Goal: Task Accomplishment & Management: Complete application form

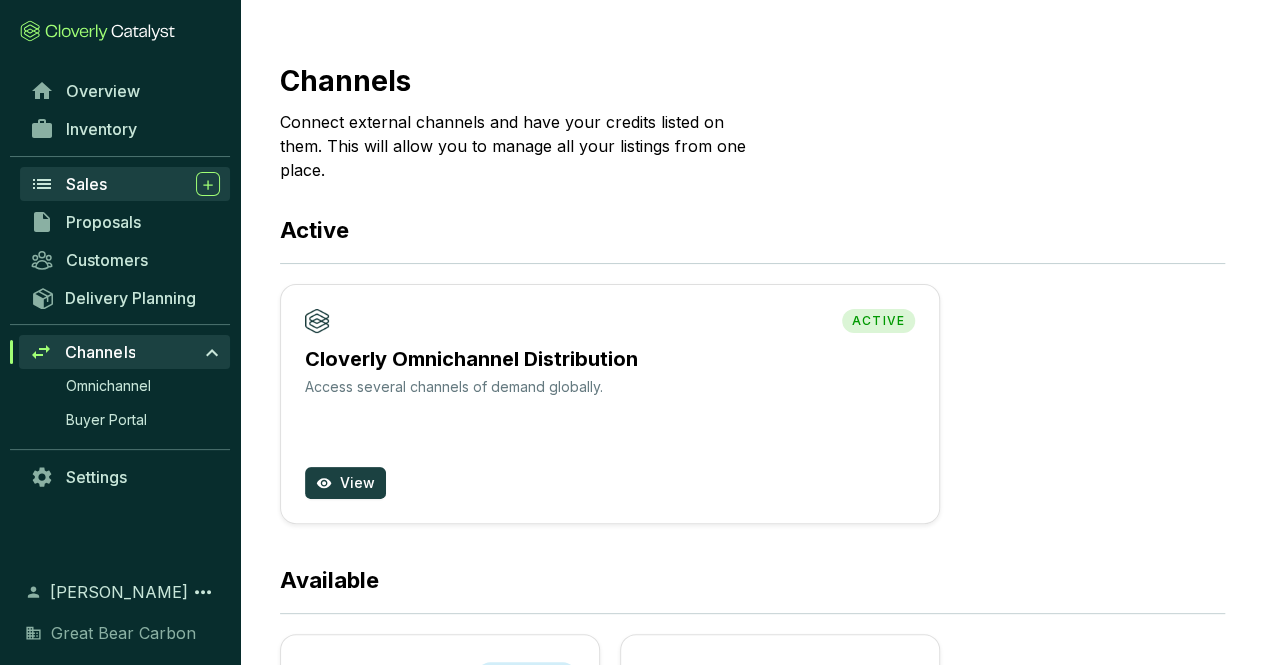
click at [118, 187] on div "Sales" at bounding box center [143, 184] width 154 height 24
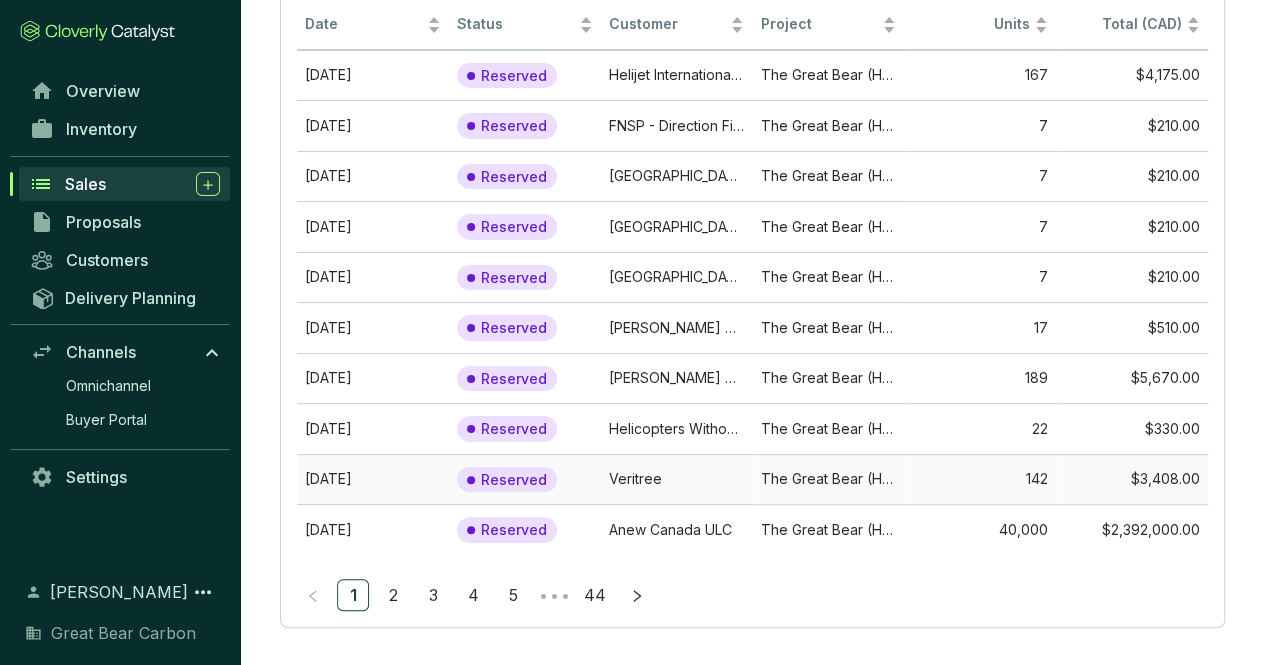
scroll to position [192, 0]
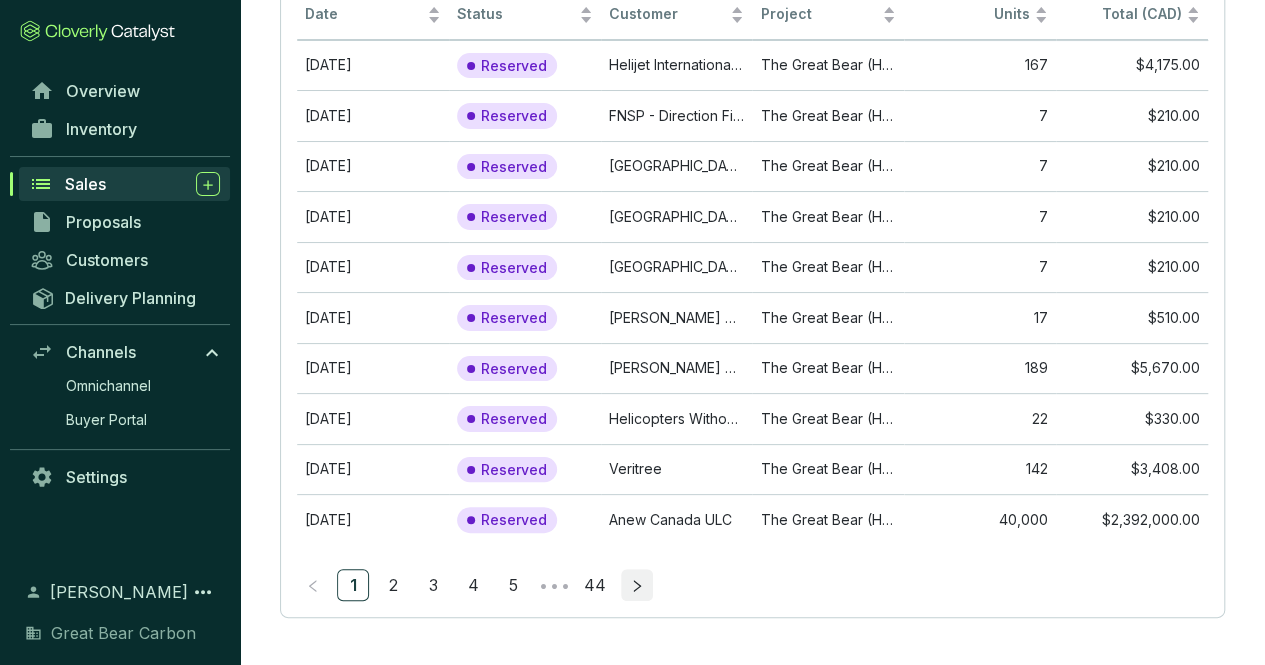
click at [635, 579] on icon "right" at bounding box center [637, 586] width 14 height 14
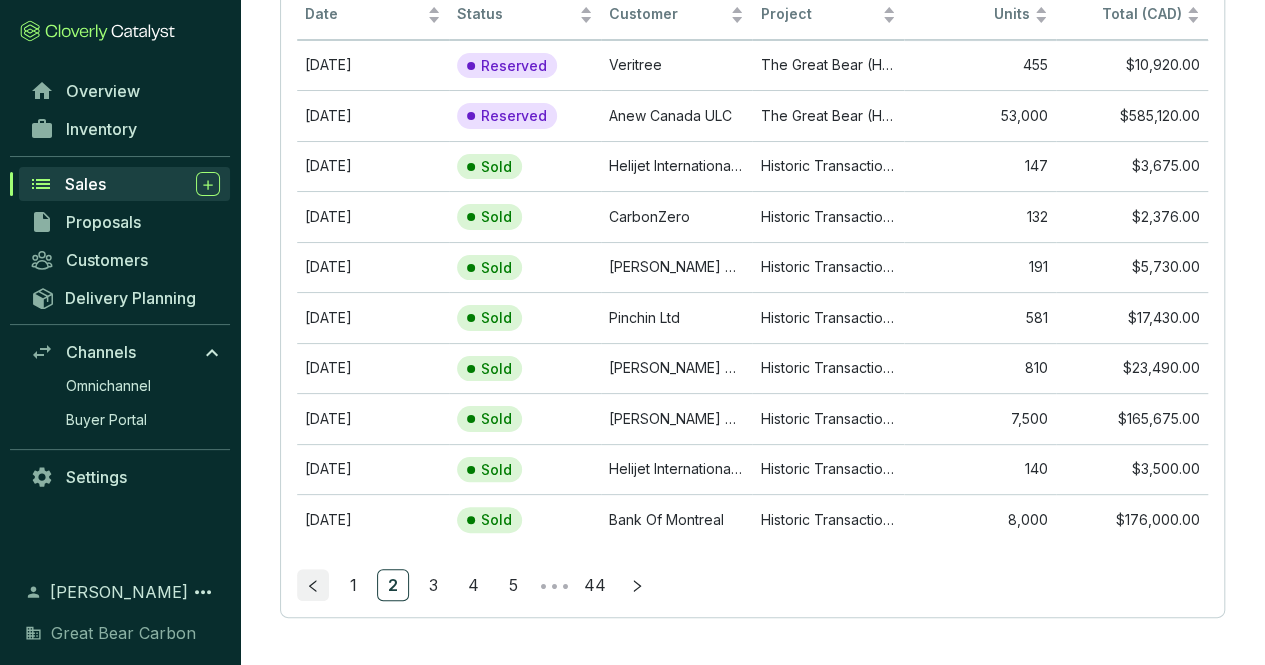
click at [311, 583] on icon "left" at bounding box center [312, 586] width 7 height 12
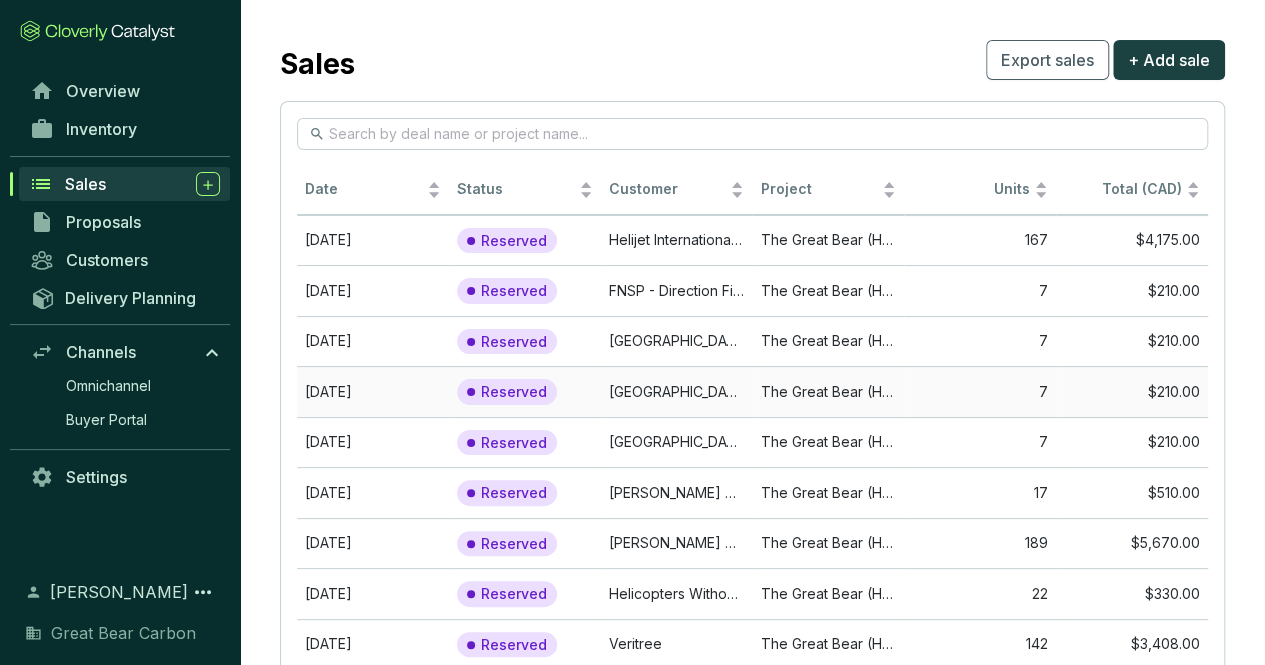
scroll to position [0, 0]
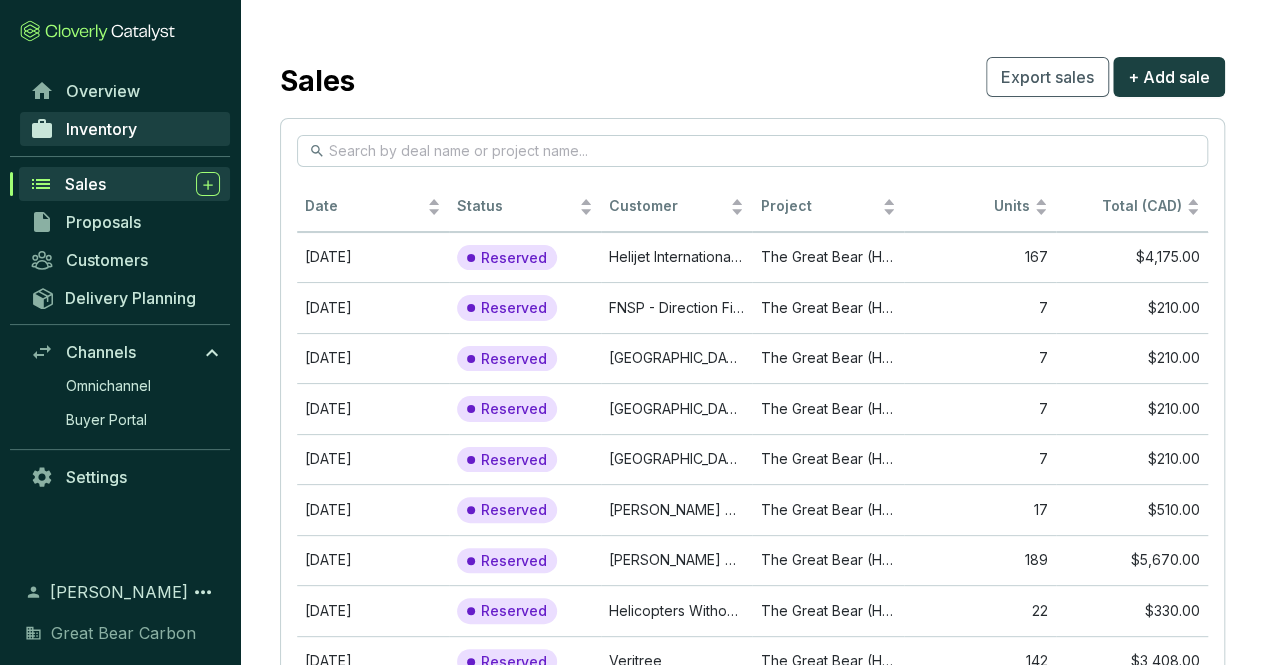
click at [124, 135] on span "Inventory" at bounding box center [101, 129] width 71 height 20
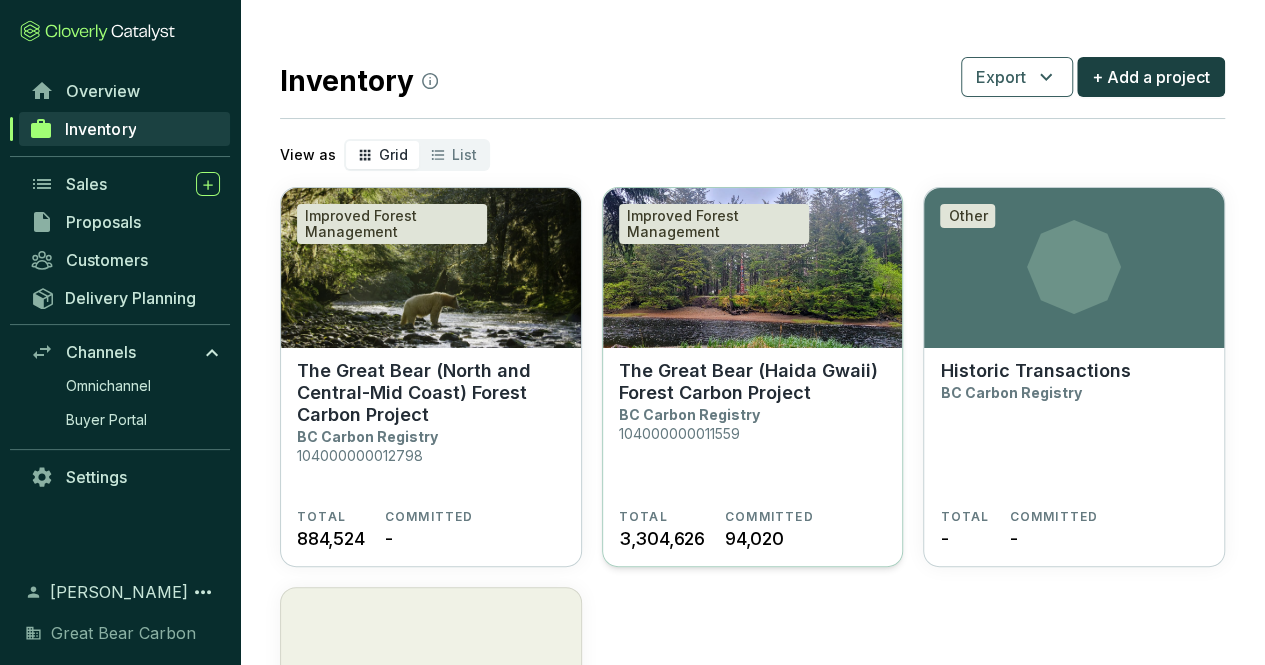
click at [720, 403] on p "The Great Bear (Haida Gwaii) Forest Carbon Project" at bounding box center [753, 382] width 268 height 44
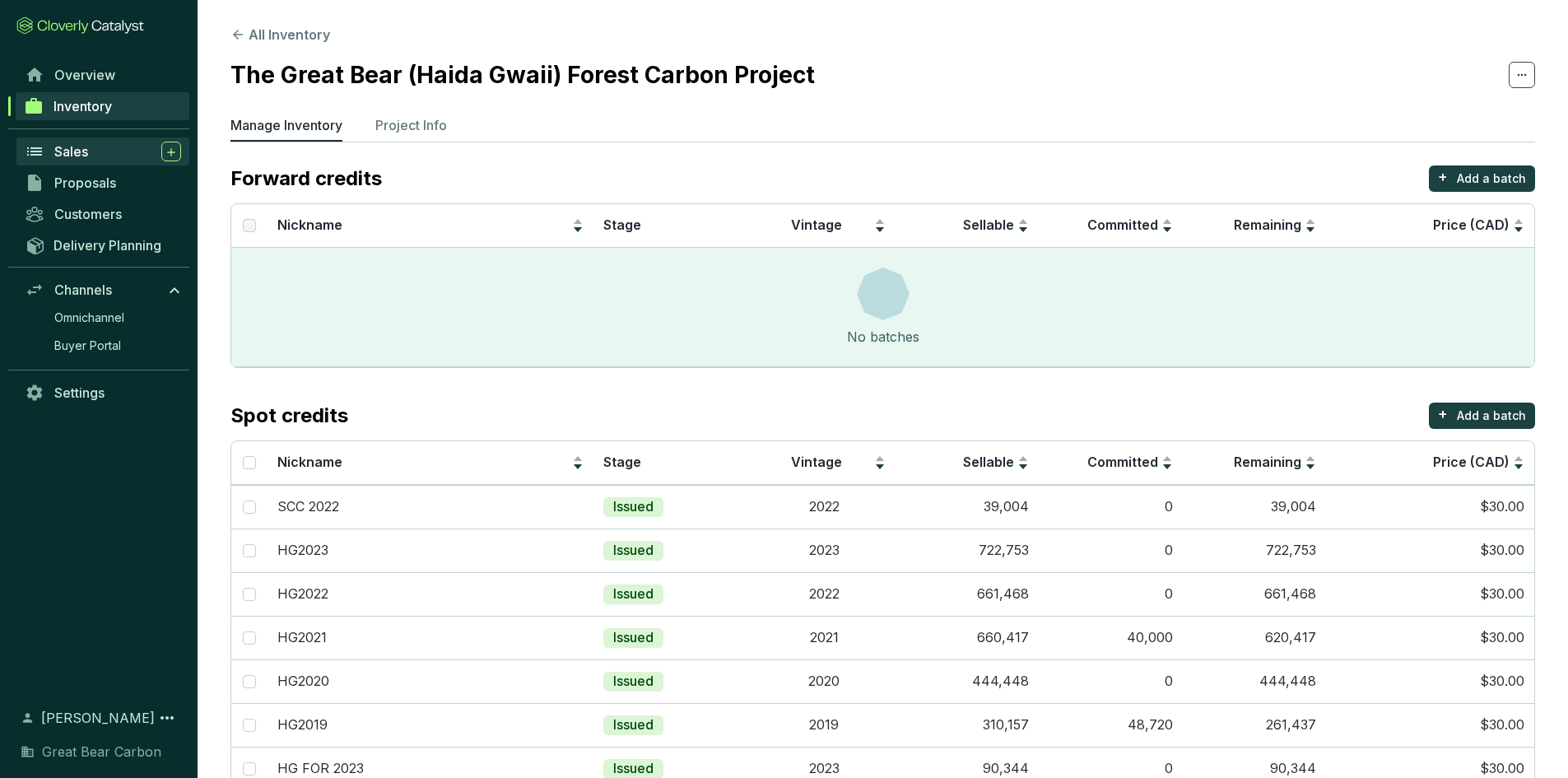
click at [81, 153] on span "Sales" at bounding box center [71, 151] width 34 height 16
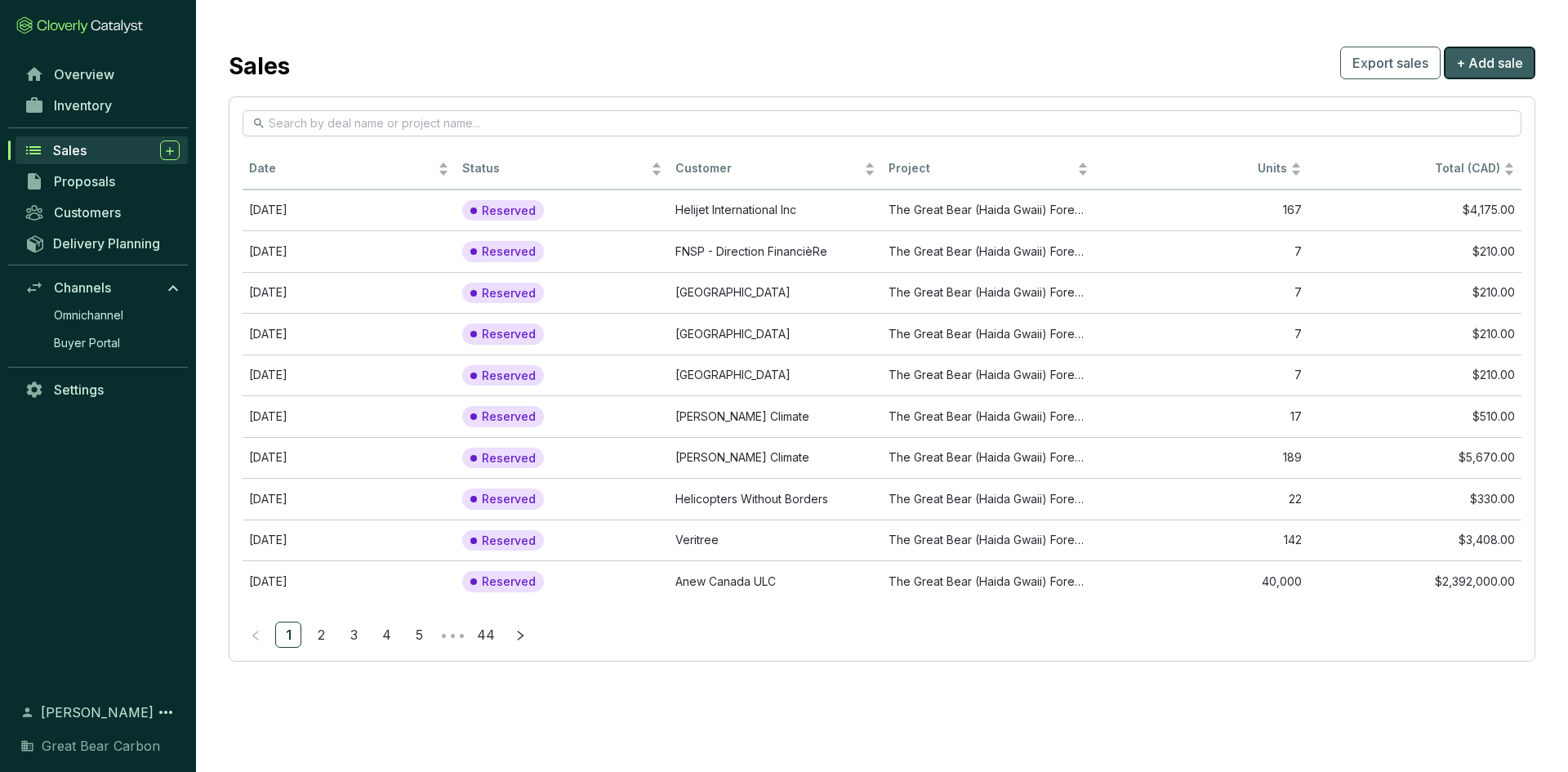
click at [1045, 66] on span "+ Add sale" at bounding box center [1490, 63] width 67 height 20
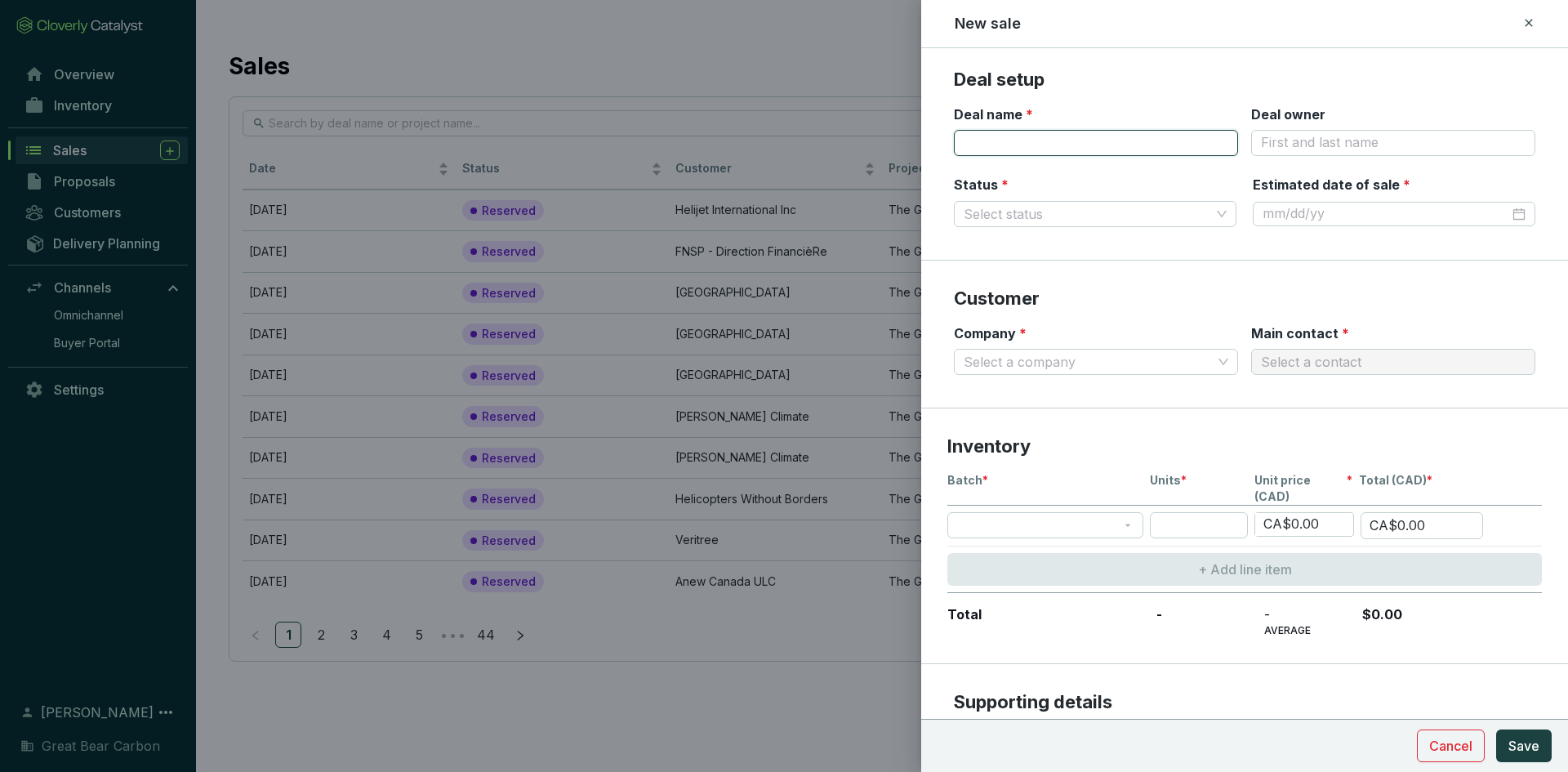
click at [1045, 142] on input "Deal name *" at bounding box center [1096, 143] width 284 height 26
click at [999, 145] on input "Deal name *" at bounding box center [1096, 143] width 284 height 26
click at [1022, 144] on input "VOL - T" at bounding box center [1096, 143] width 284 height 26
type input "VOL - TRC #[DATE]"
click at [1045, 140] on input "Deal owner" at bounding box center [1393, 143] width 284 height 26
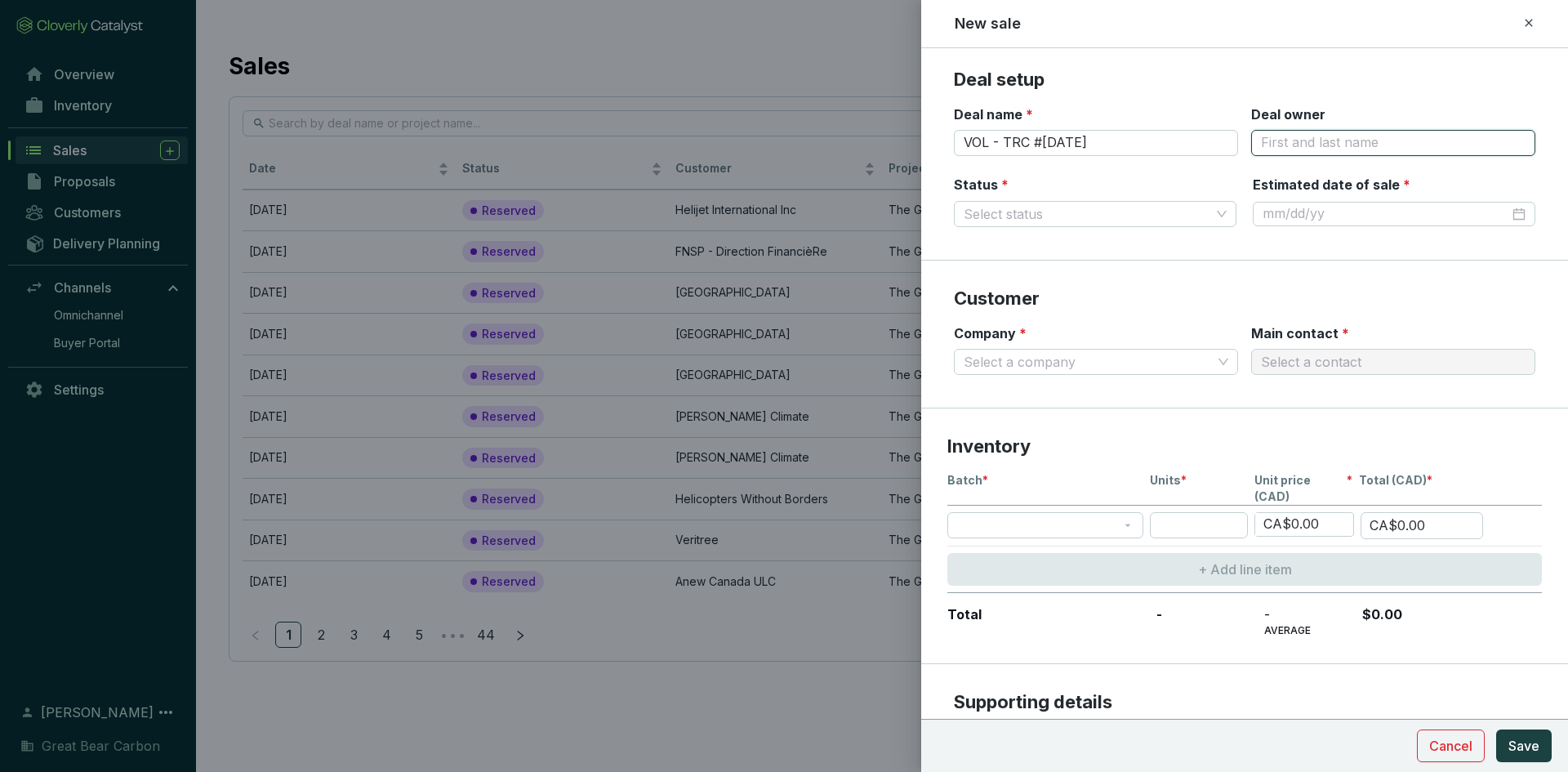
type input "[PERSON_NAME]"
click at [1045, 216] on input "Status *" at bounding box center [1087, 214] width 247 height 25
click at [1045, 248] on div "Reserved" at bounding box center [1092, 247] width 251 height 18
click at [1045, 208] on input "Estimated date of sale *" at bounding box center [1386, 214] width 247 height 18
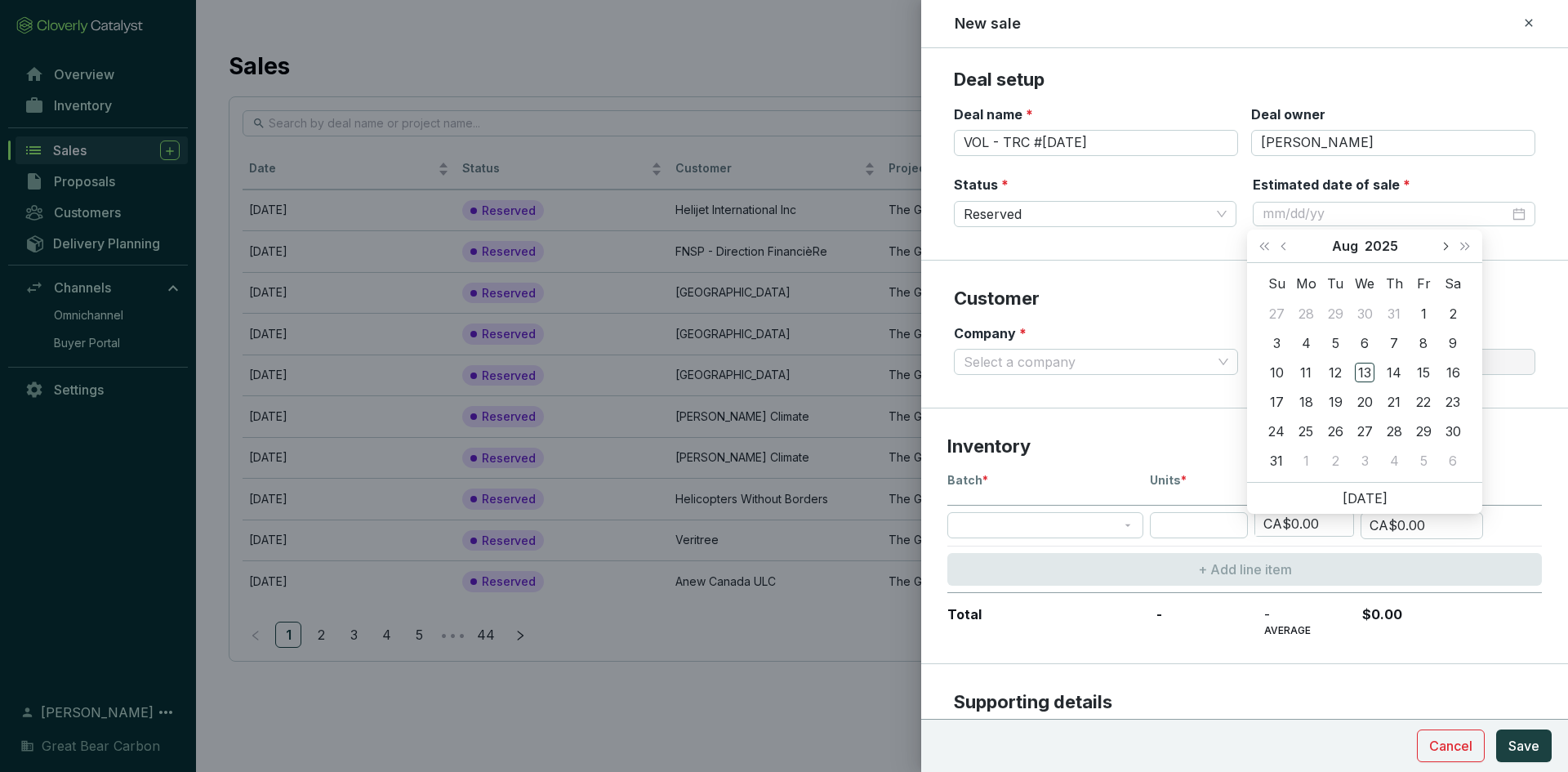
click at [1045, 247] on span "Next month (PageDown)" at bounding box center [1445, 246] width 8 height 8
type input "[DATE]"
click at [1045, 342] on div "12" at bounding box center [1423, 343] width 20 height 20
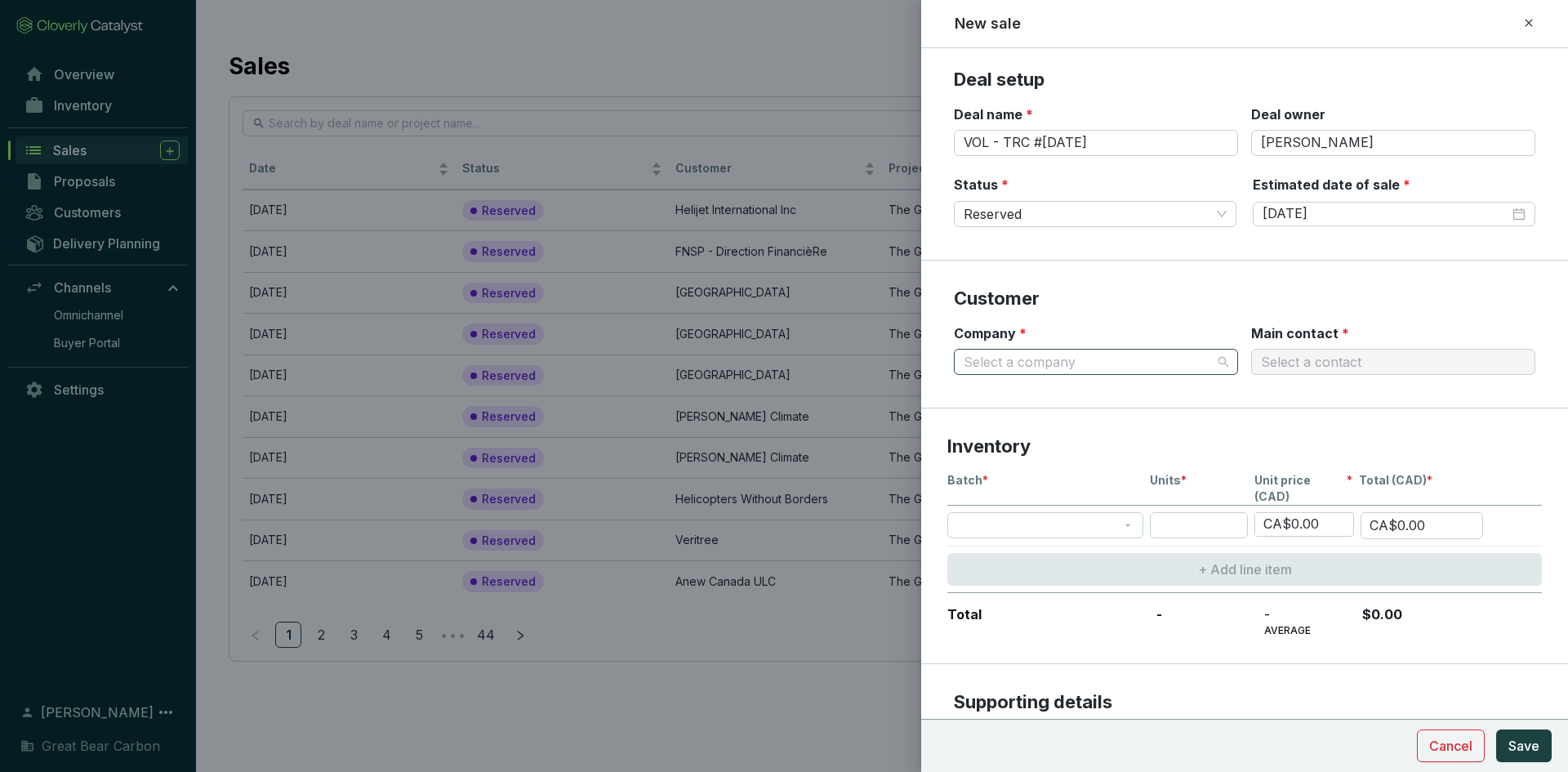
click at [1045, 367] on span at bounding box center [1096, 362] width 265 height 25
type input "TR"
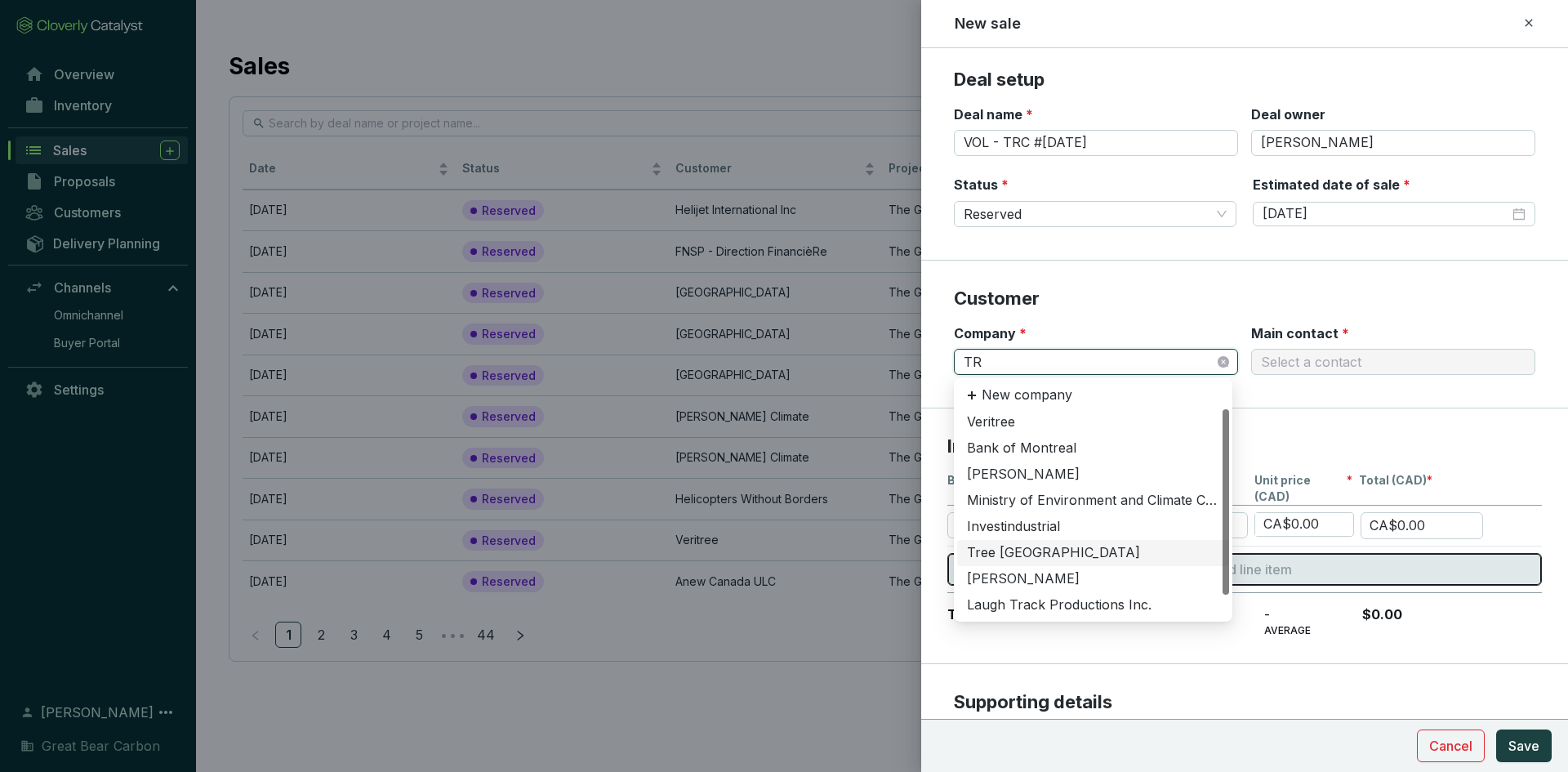
click at [1041, 542] on div "Tree [GEOGRAPHIC_DATA]" at bounding box center [1093, 553] width 252 height 18
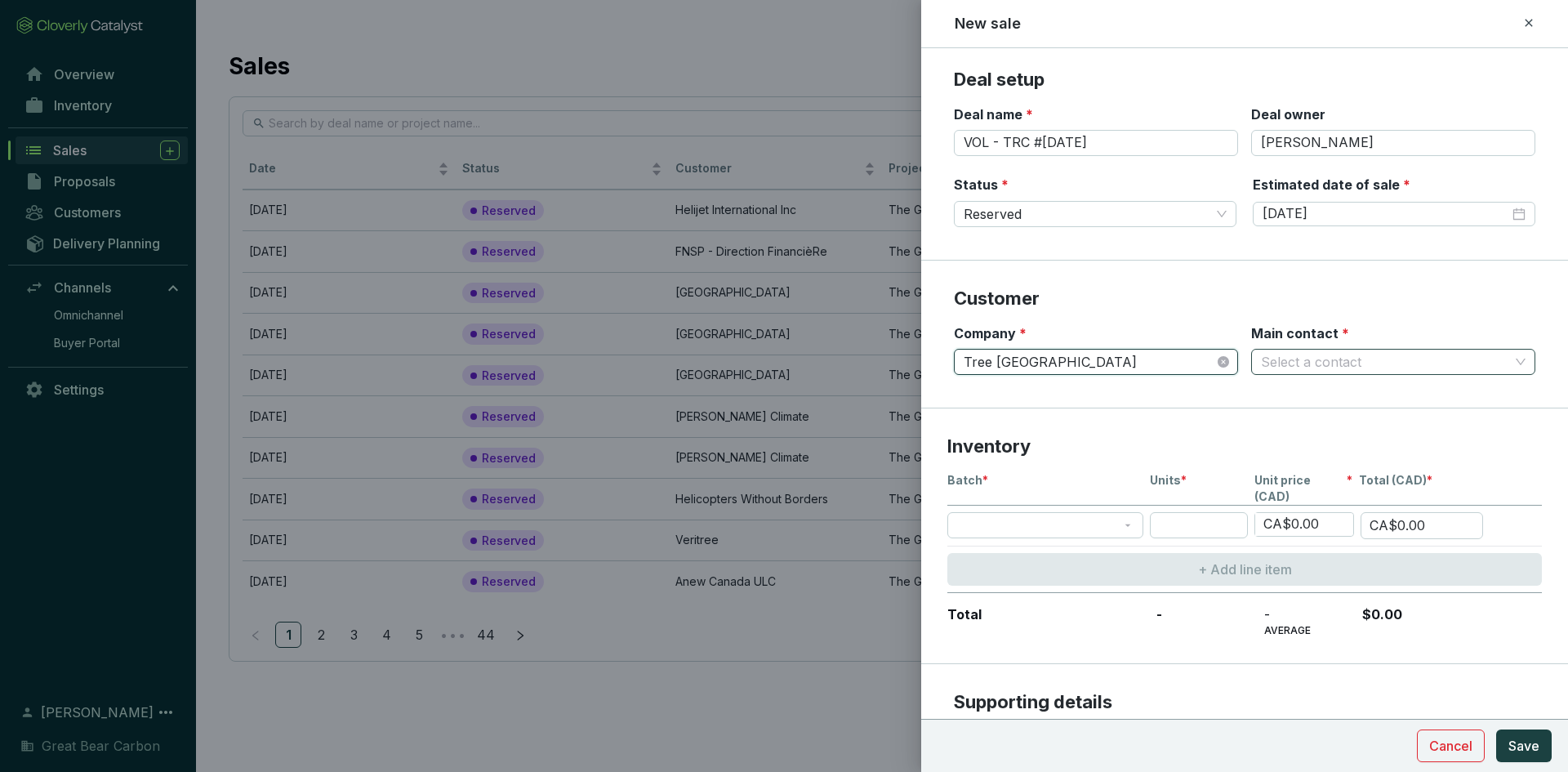
click at [1045, 366] on input "Main contact *" at bounding box center [1385, 362] width 248 height 25
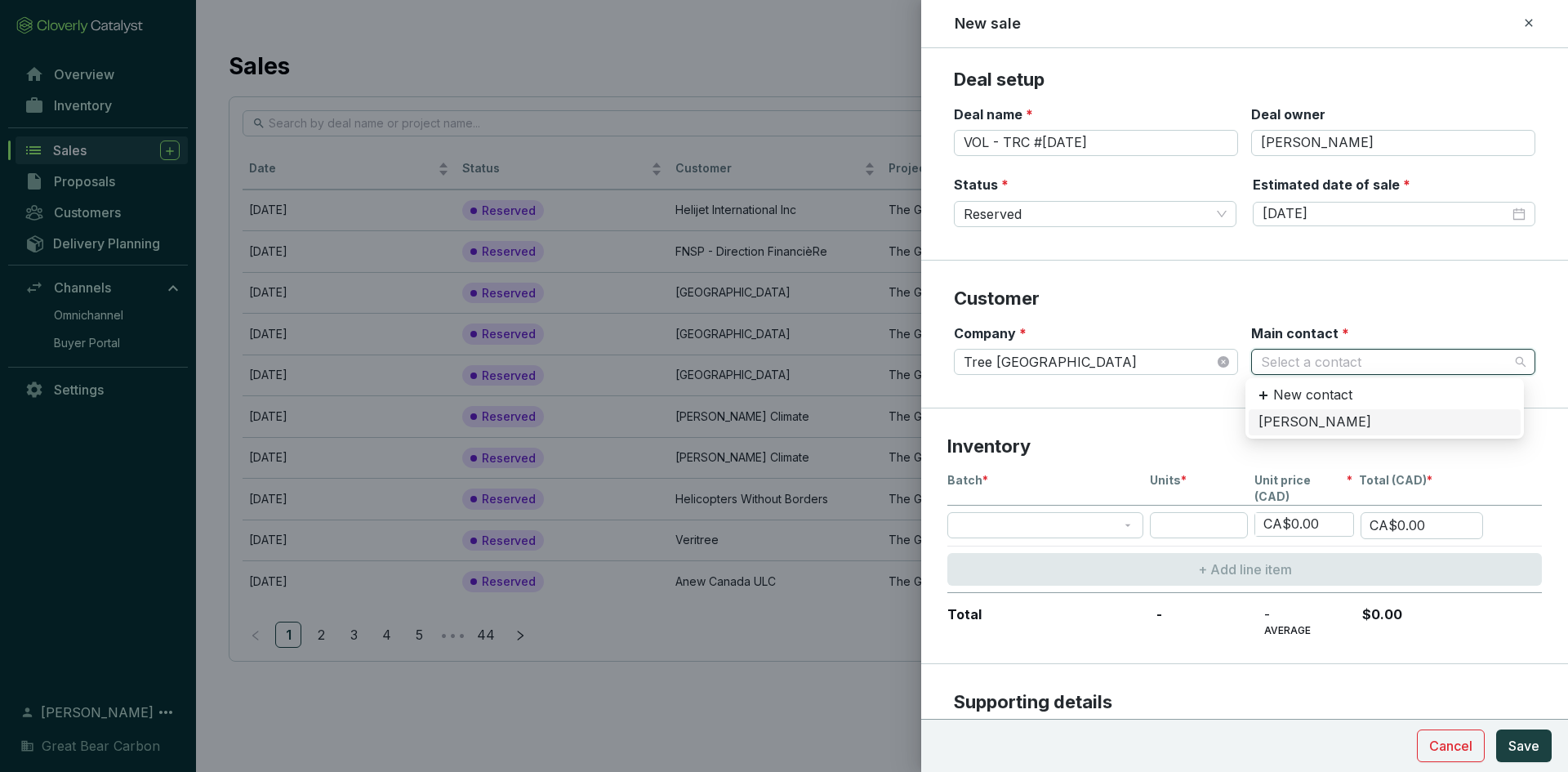
click at [1045, 417] on div "[PERSON_NAME]" at bounding box center [1384, 422] width 252 height 18
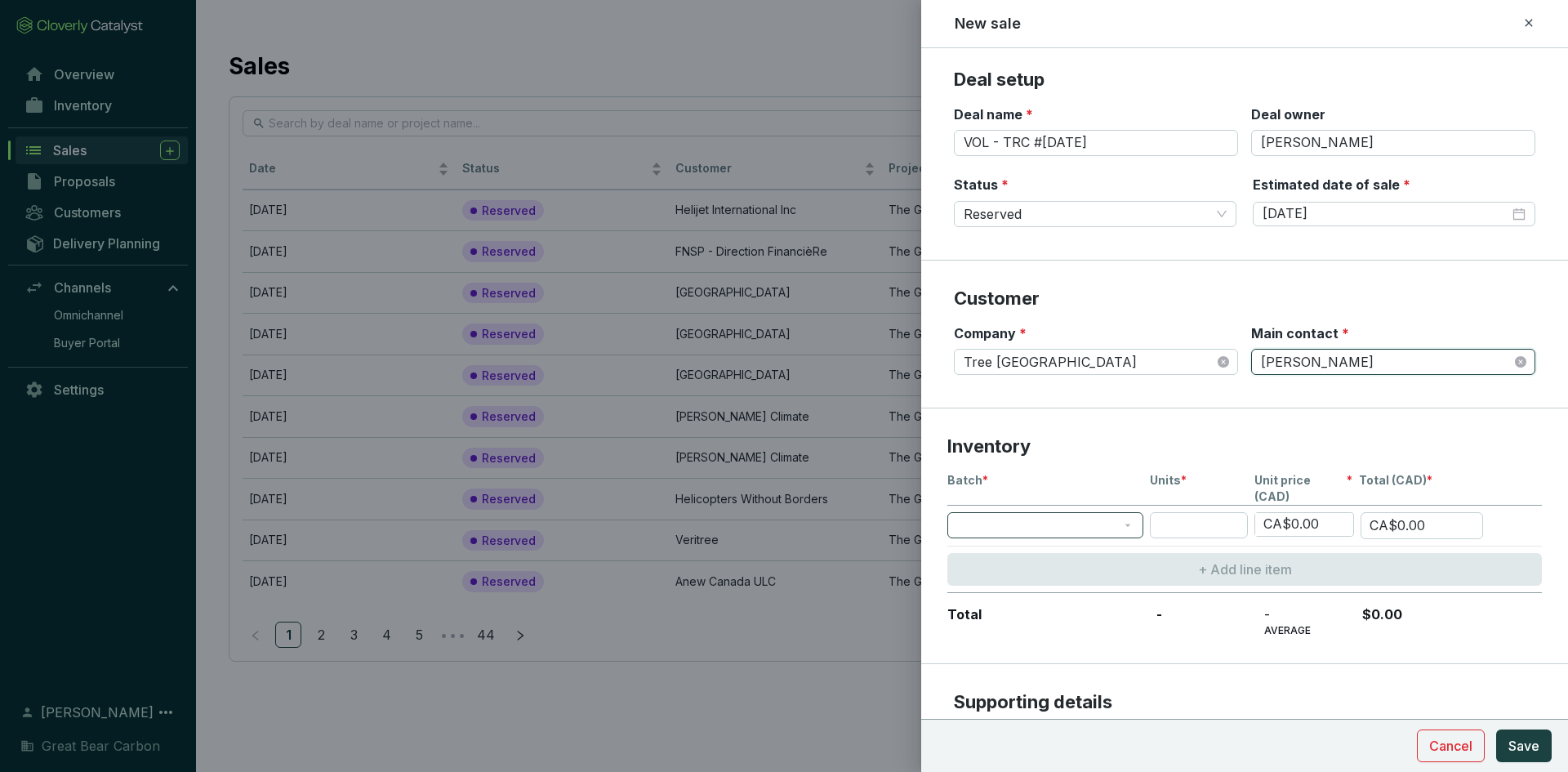
click at [1045, 515] on span at bounding box center [1045, 525] width 176 height 25
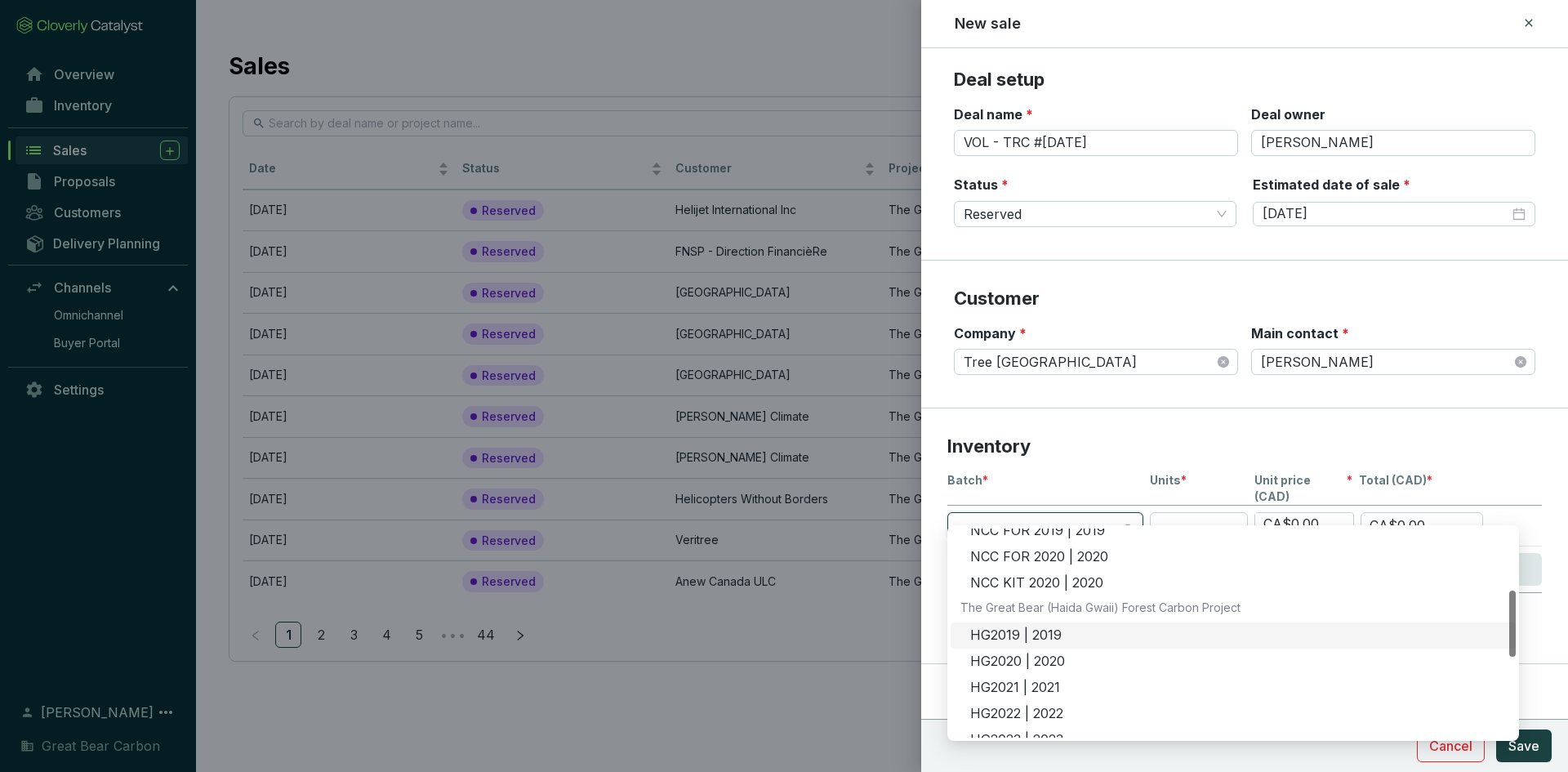
scroll to position [193, 0]
click at [1045, 542] on div "HG2019 | 2019" at bounding box center [1238, 636] width 536 height 18
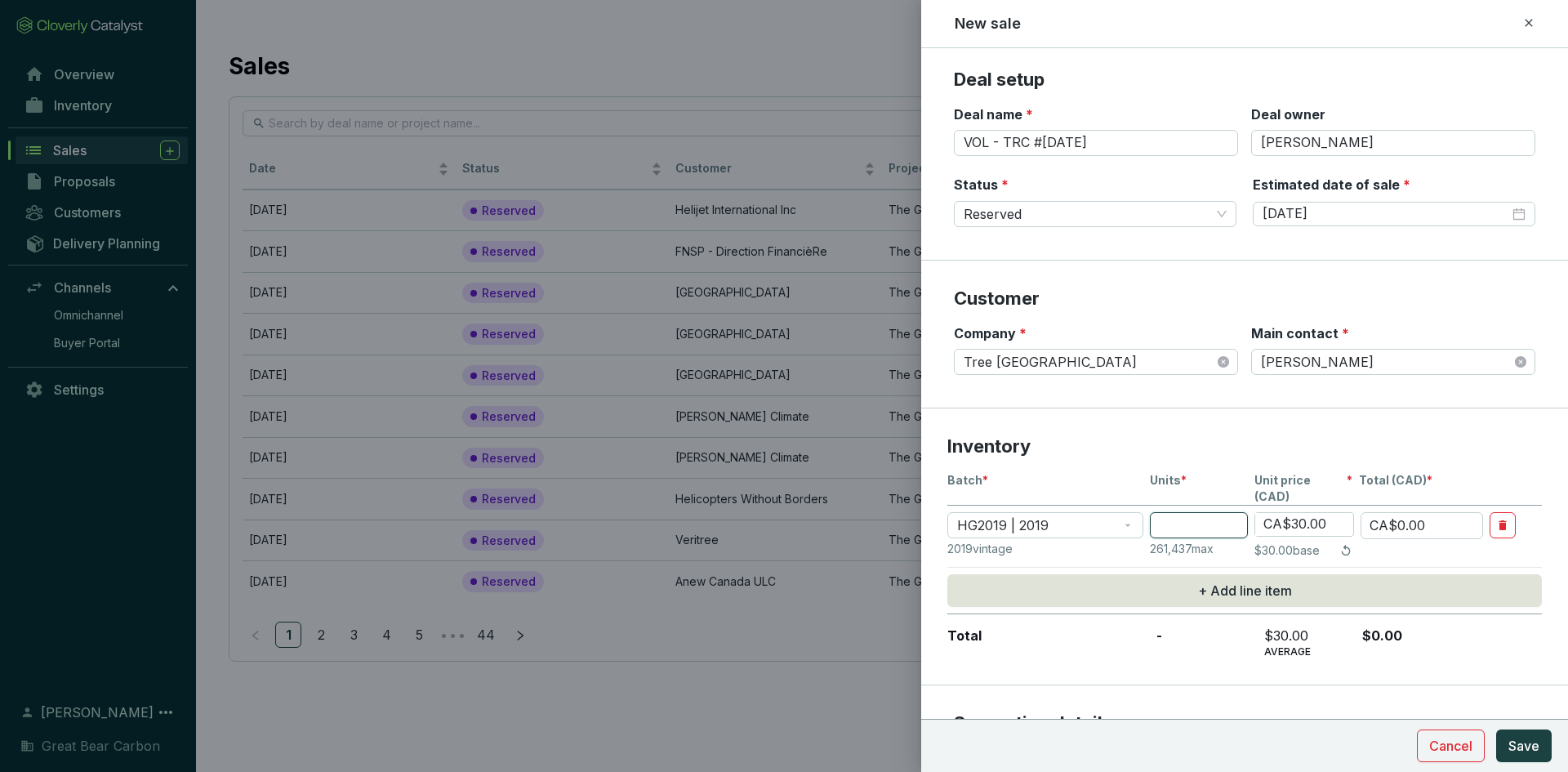
click at [1045, 512] on input "number" at bounding box center [1199, 525] width 98 height 26
type input "2"
type input "CA$60.00"
type input "22"
type input "CA$660.00"
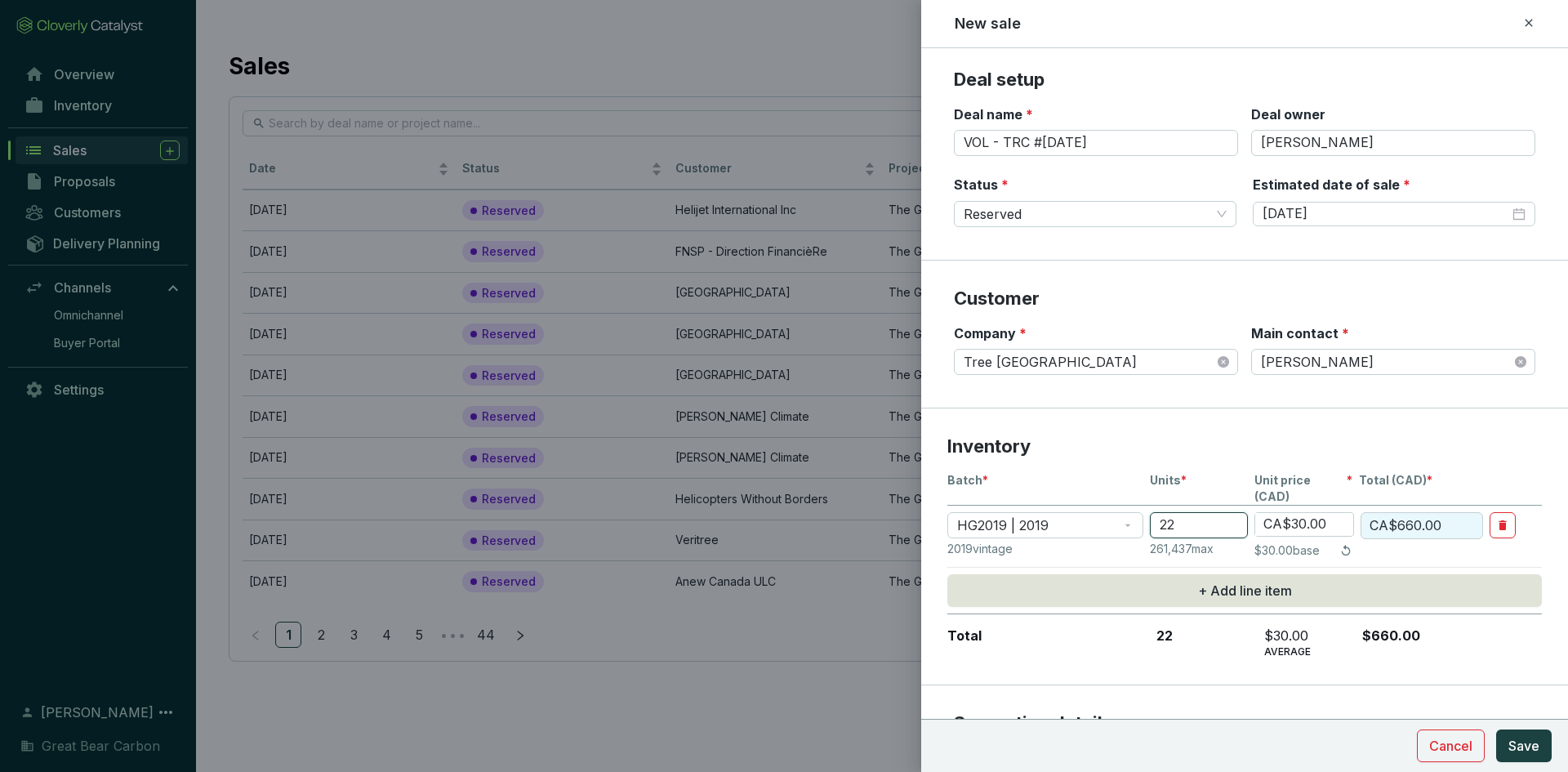
type input "222"
type input "CA$6,660.00"
type input "2229"
type input "CA$66,870.00"
type input "2229"
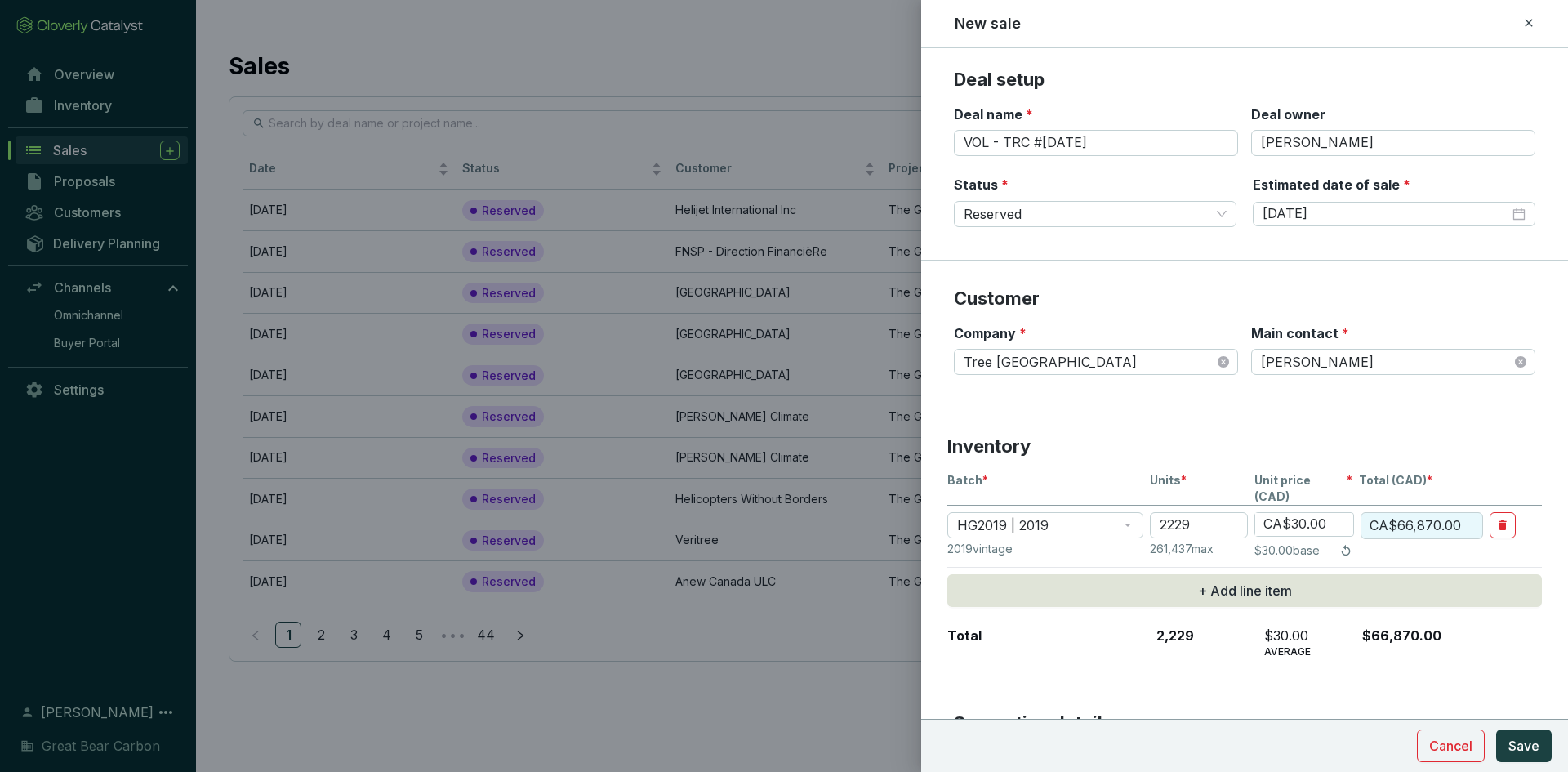
click at [1045, 514] on input "CA$30.00" at bounding box center [1304, 524] width 98 height 23
type input "CA$0"
type input "CA$0.00"
type input "CA$20.00"
type input "CA$44,580.00"
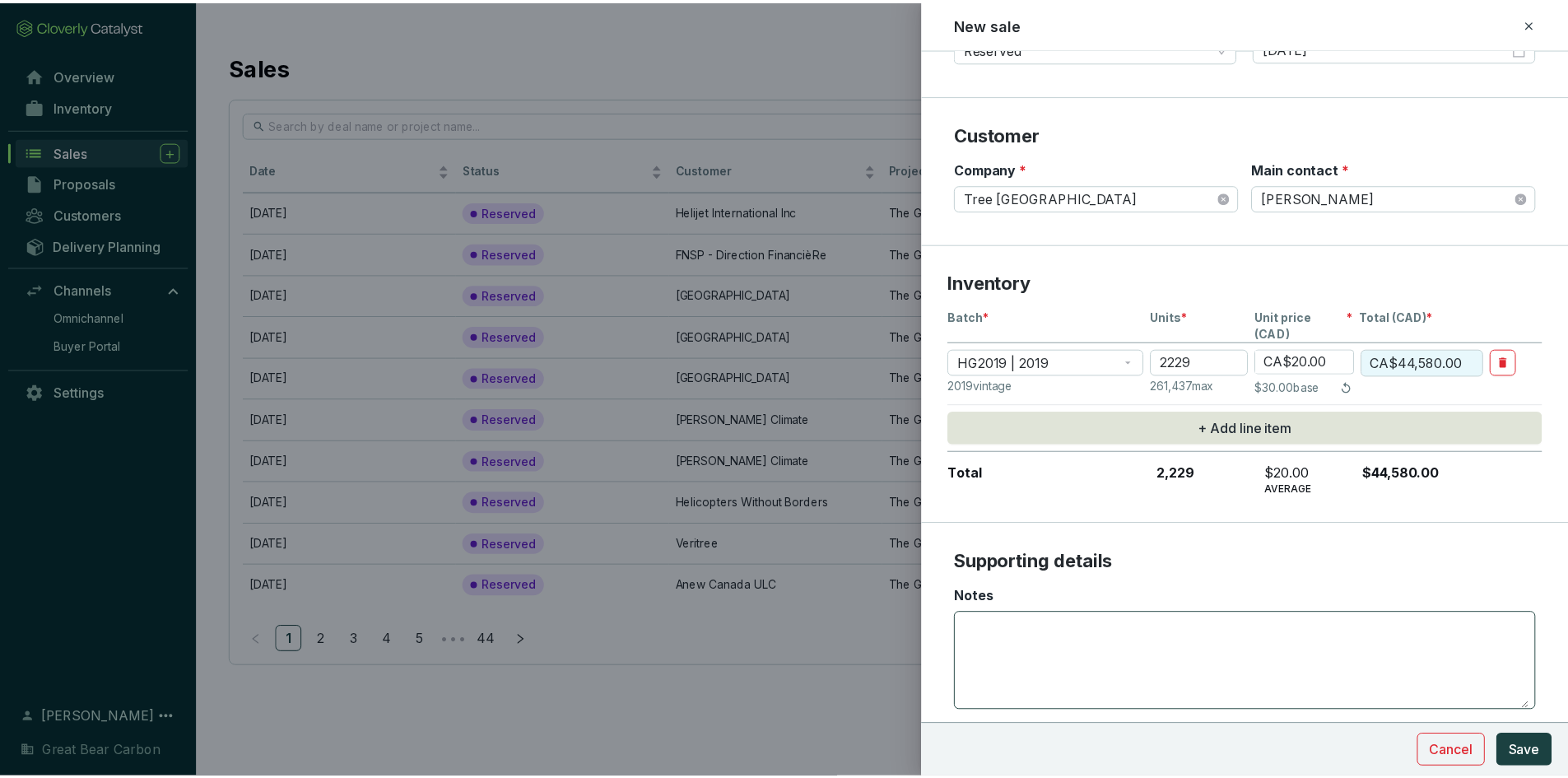
scroll to position [203, 0]
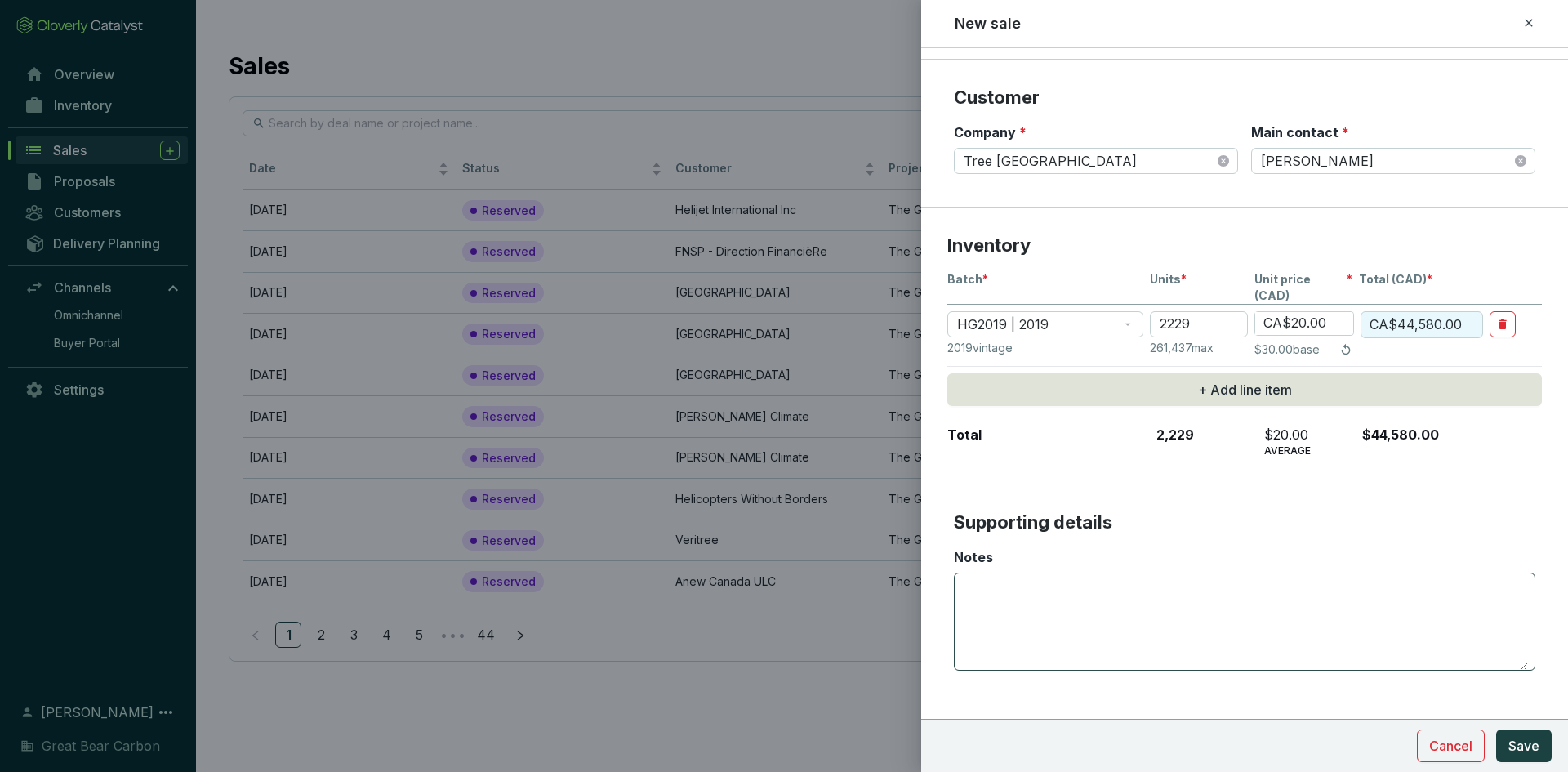
type input "CA$20.00"
click at [1045, 542] on textarea "Notes" at bounding box center [1245, 622] width 567 height 96
click at [1001, 542] on textarea "Notes" at bounding box center [1245, 622] width 567 height 96
type textarea "f"
click at [1029, 542] on textarea "For" at bounding box center [1245, 622] width 567 height 96
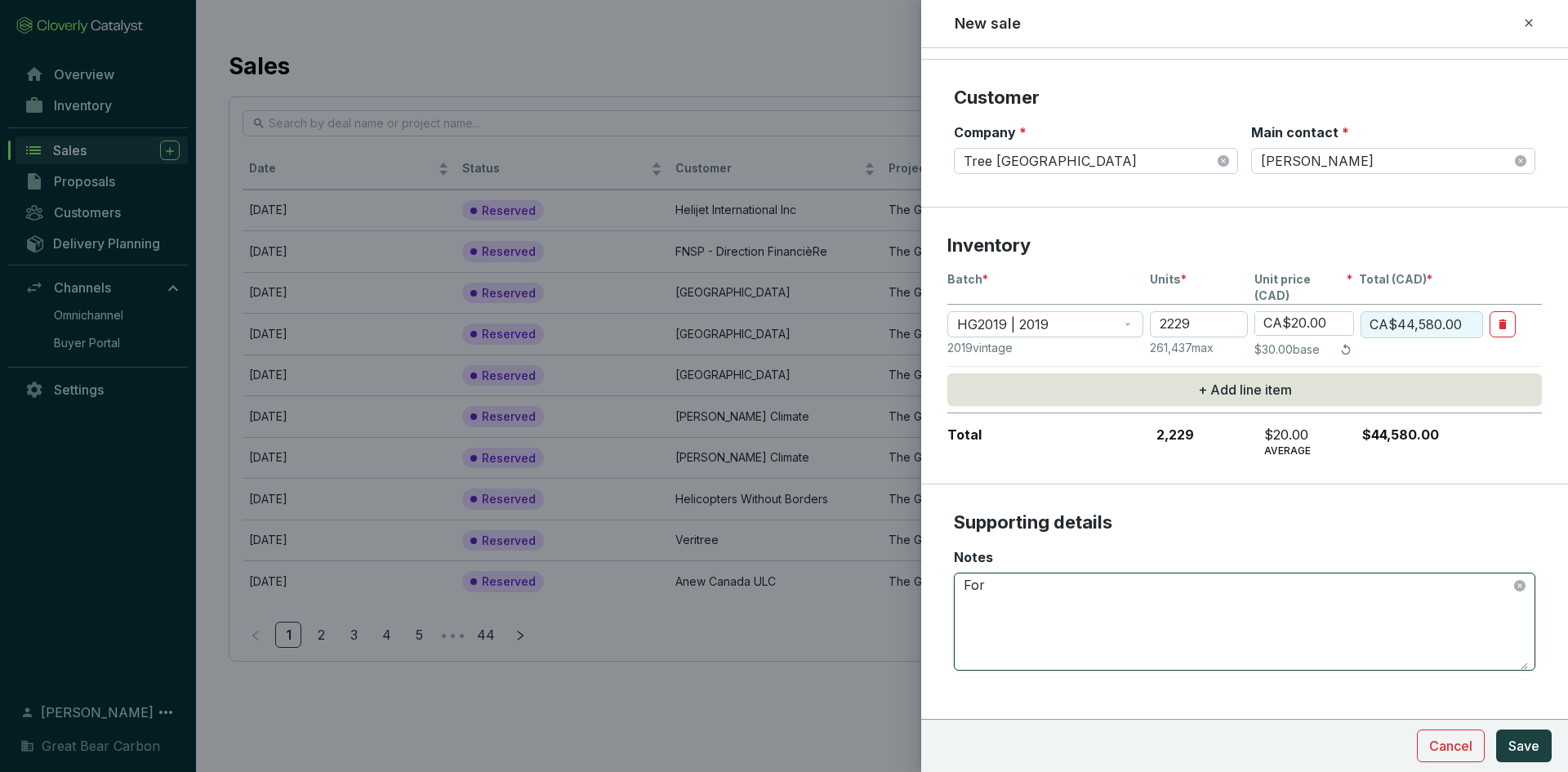
paste textarea "Skyline Group of Companies"
click at [961, 542] on textarea "For Skyline Group of Companies" at bounding box center [1245, 622] width 567 height 96
click at [1045, 542] on textarea "192 for Skyline Group of Companies" at bounding box center [1245, 622] width 567 height 96
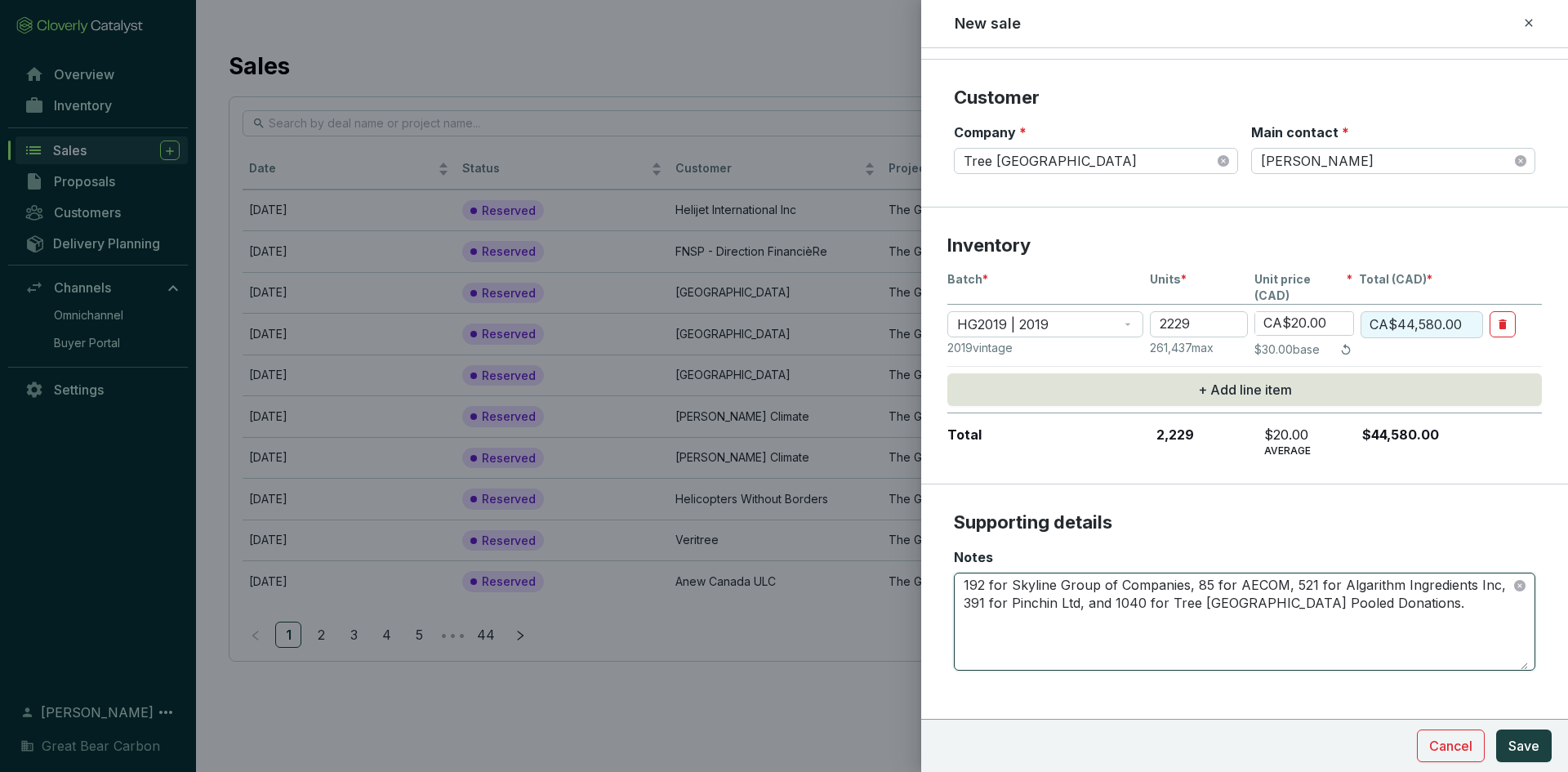
drag, startPoint x: 1382, startPoint y: 570, endPoint x: 1401, endPoint y: 621, distance: 54.4
click at [1045, 542] on textarea "192 for Skyline Group of Companies, 85 for AECOM, 521 for Algarithm Ingredients…" at bounding box center [1245, 622] width 567 height 96
type textarea "192 for Skyline Group of Companies, 85 for AECOM, 521 for Algarithm Ingredients…"
click at [1045, 542] on span "Save" at bounding box center [1524, 746] width 31 height 20
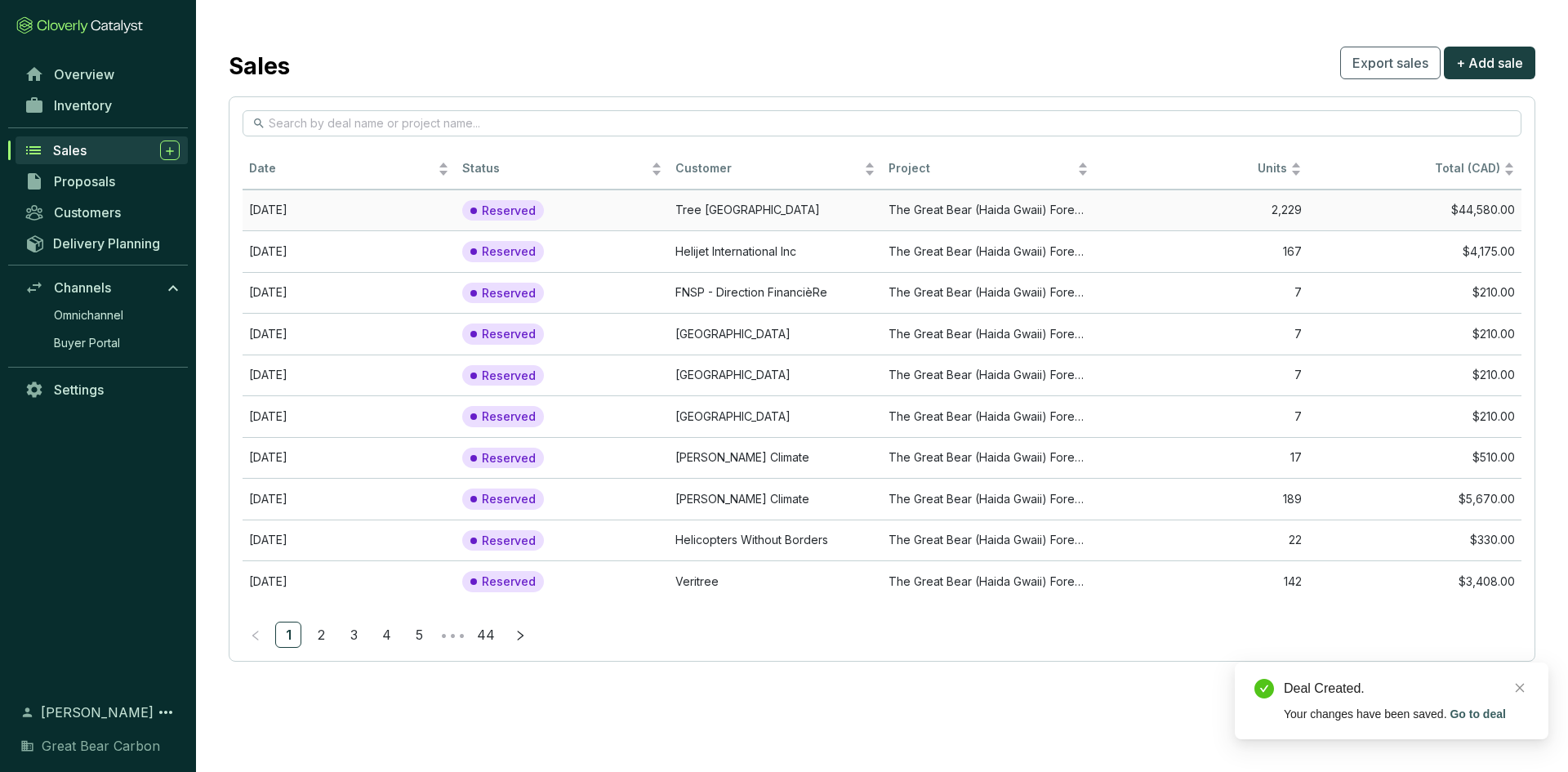
click at [308, 210] on td "[DATE]" at bounding box center [349, 210] width 213 height 42
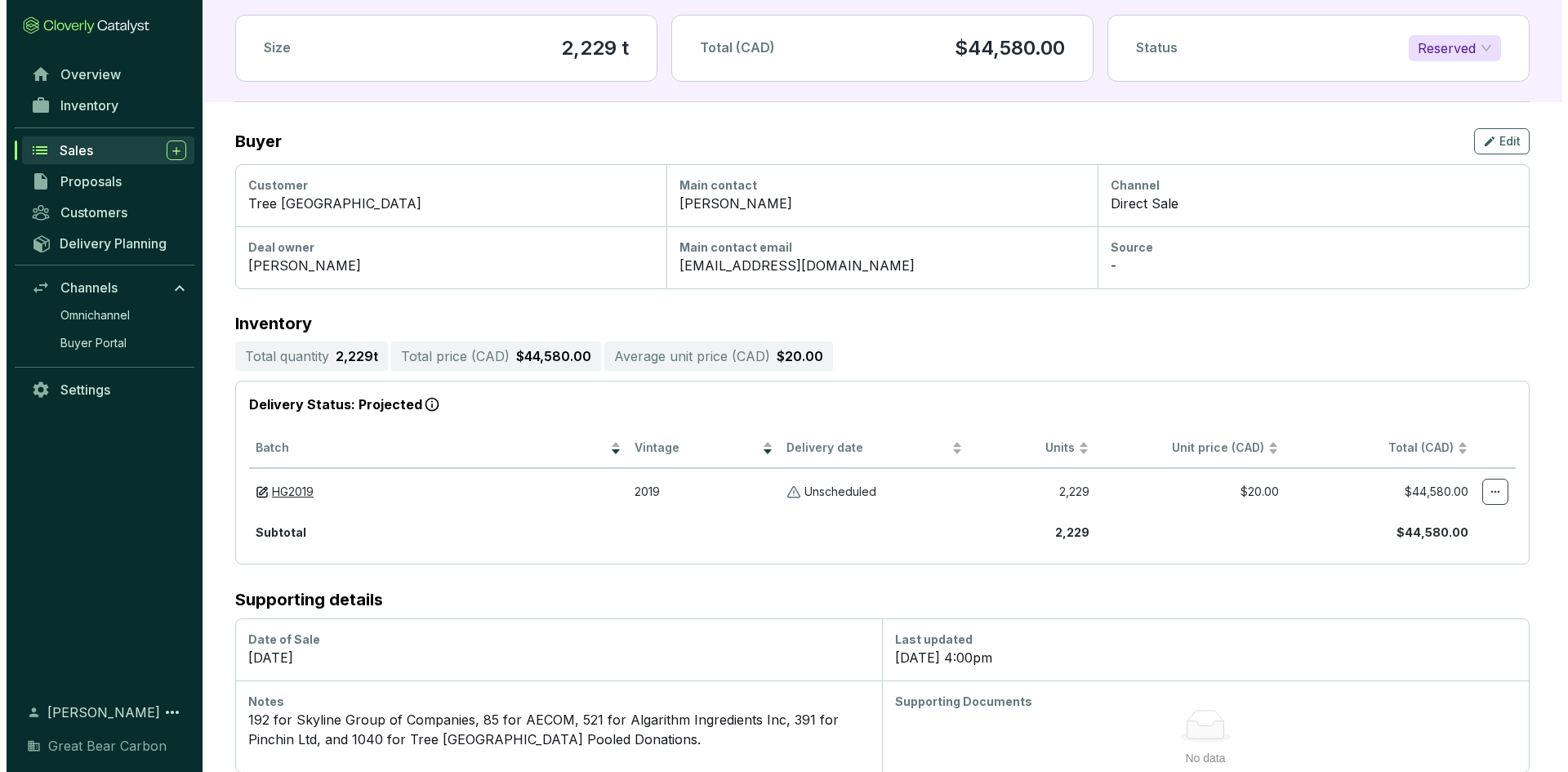
scroll to position [117, 0]
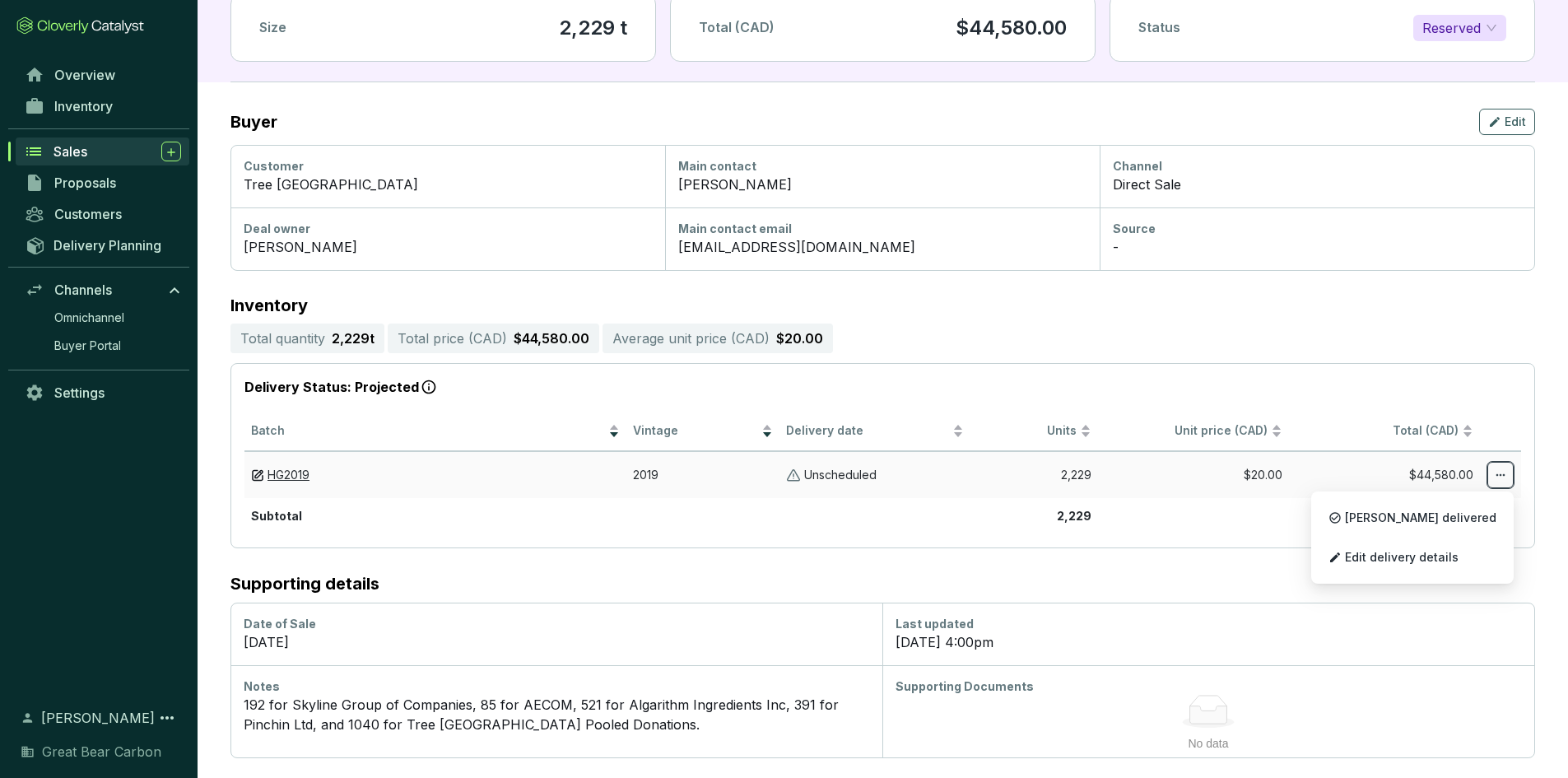
click at [1053, 482] on icon at bounding box center [1501, 475] width 13 height 20
click at [1053, 547] on span "Edit delivery details" at bounding box center [1402, 557] width 114 height 13
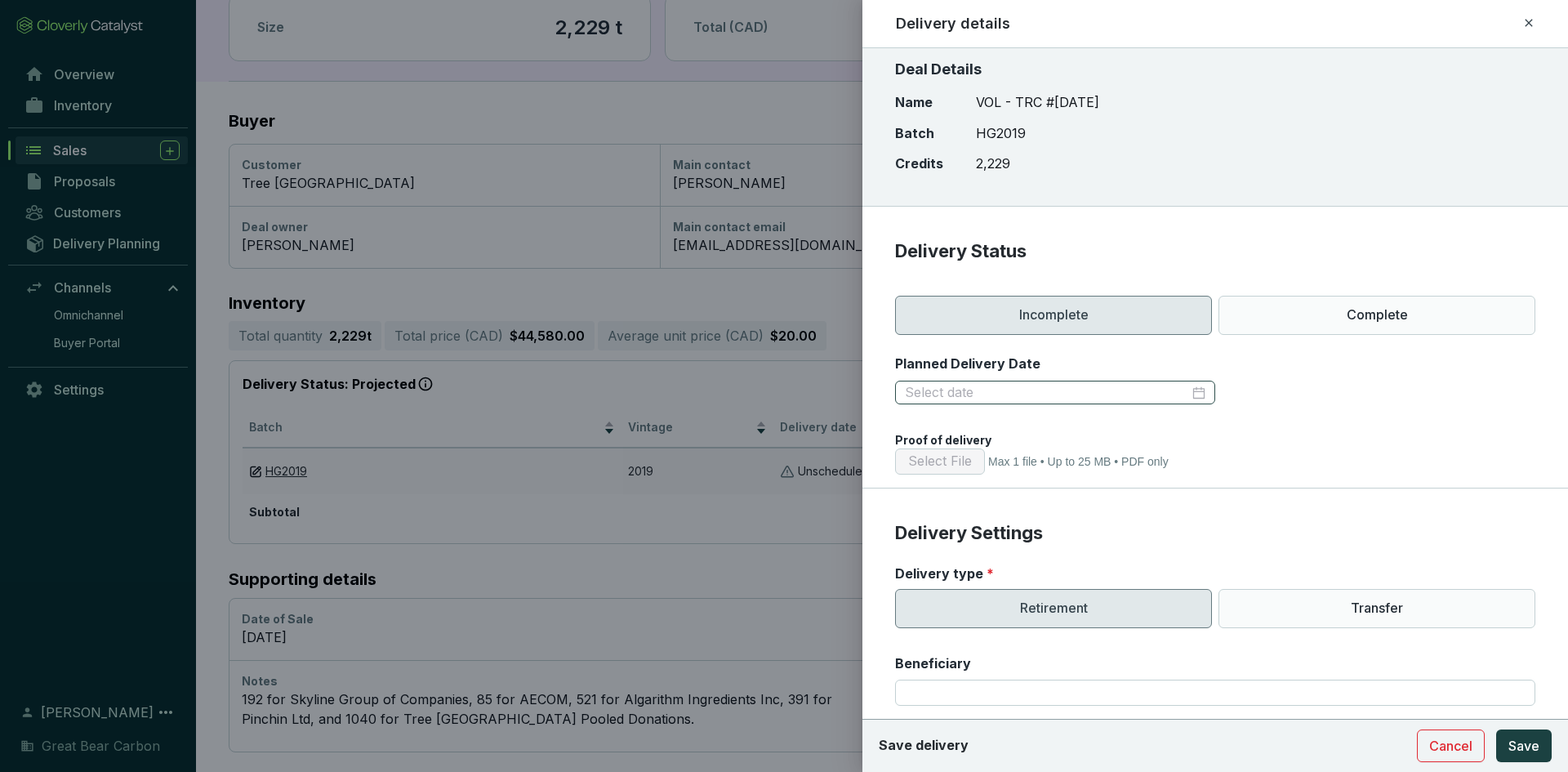
click at [1045, 395] on div at bounding box center [1055, 393] width 301 height 18
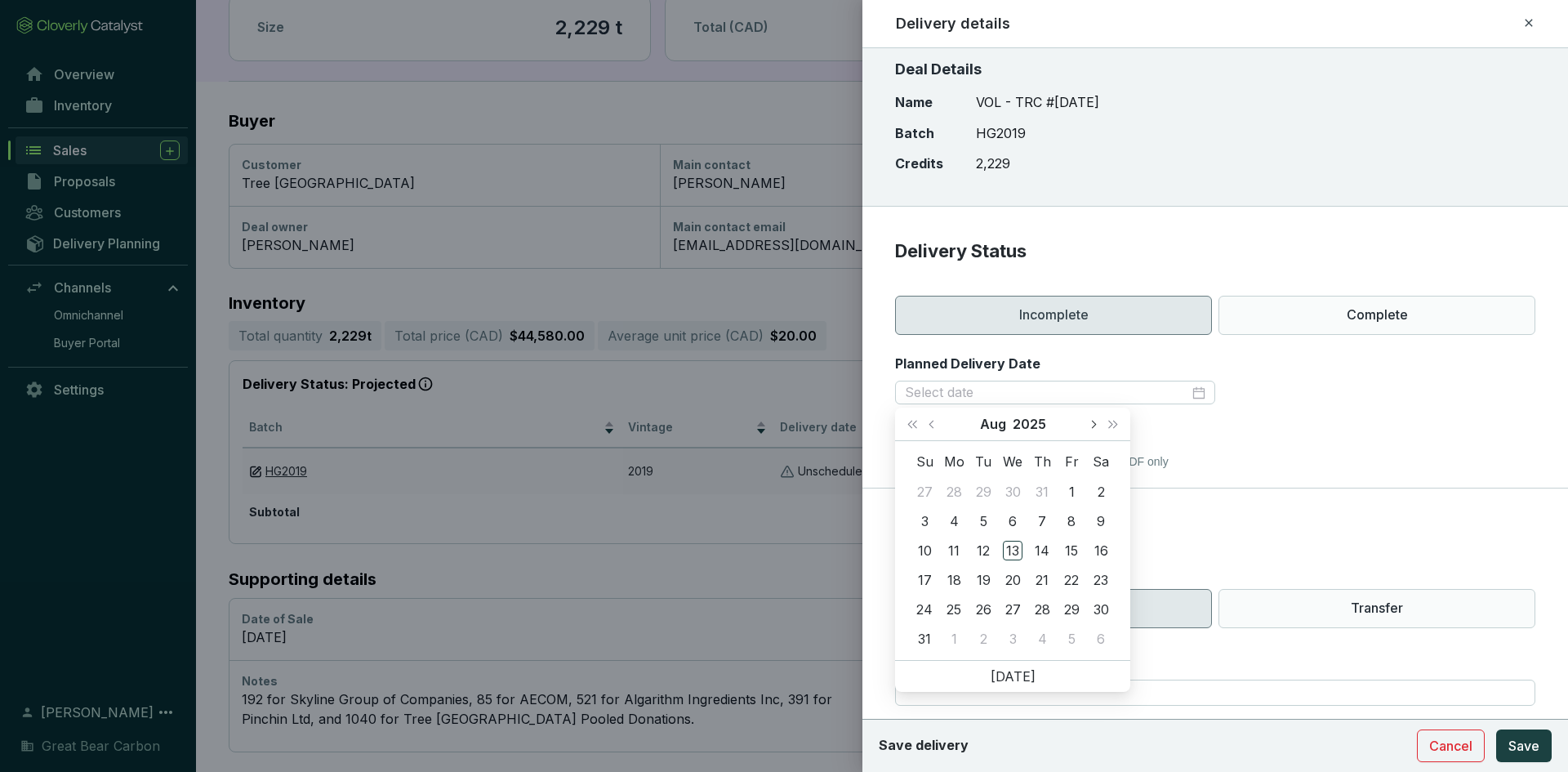
click at [1045, 426] on span "Next month (PageDown)" at bounding box center [1093, 424] width 8 height 8
type input "[DATE]"
click at [1045, 526] on div "12" at bounding box center [1071, 521] width 20 height 20
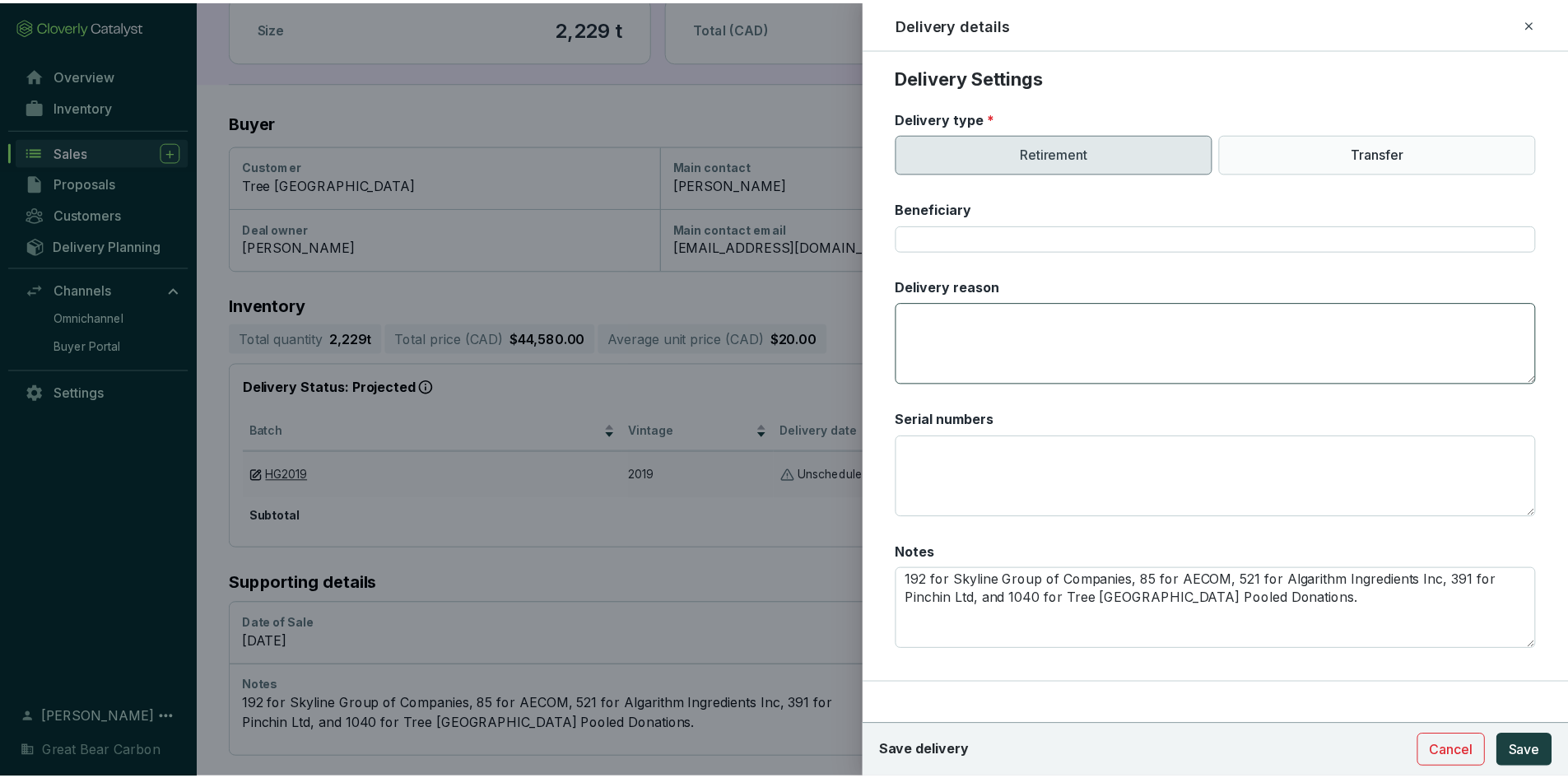
scroll to position [464, 0]
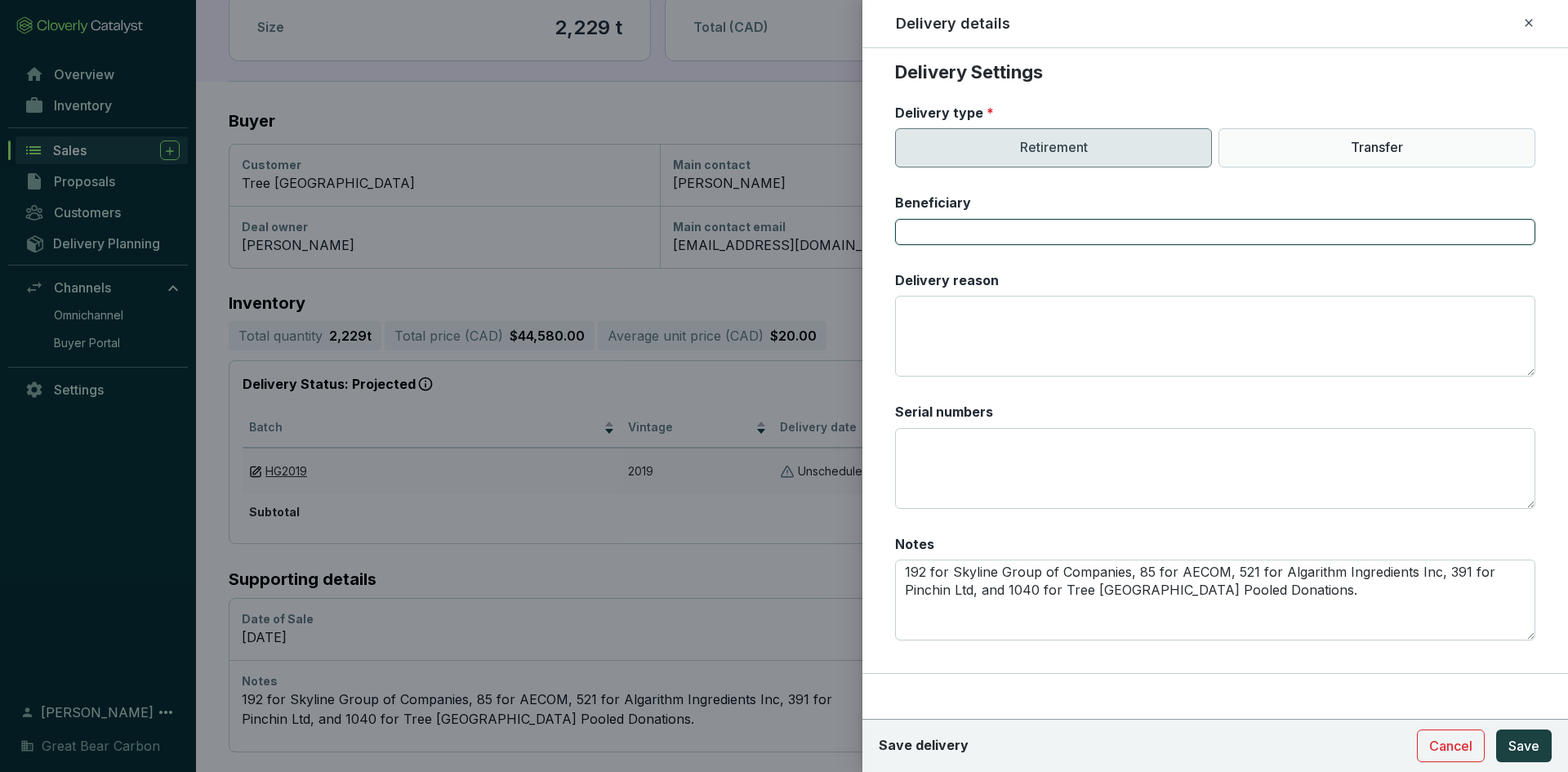
click at [924, 236] on input "Beneficiary" at bounding box center [1215, 232] width 640 height 26
type input "T"
click at [919, 315] on textarea "Delivery reason" at bounding box center [1215, 336] width 640 height 81
type textarea "t"
type textarea "Tree Canada Order"
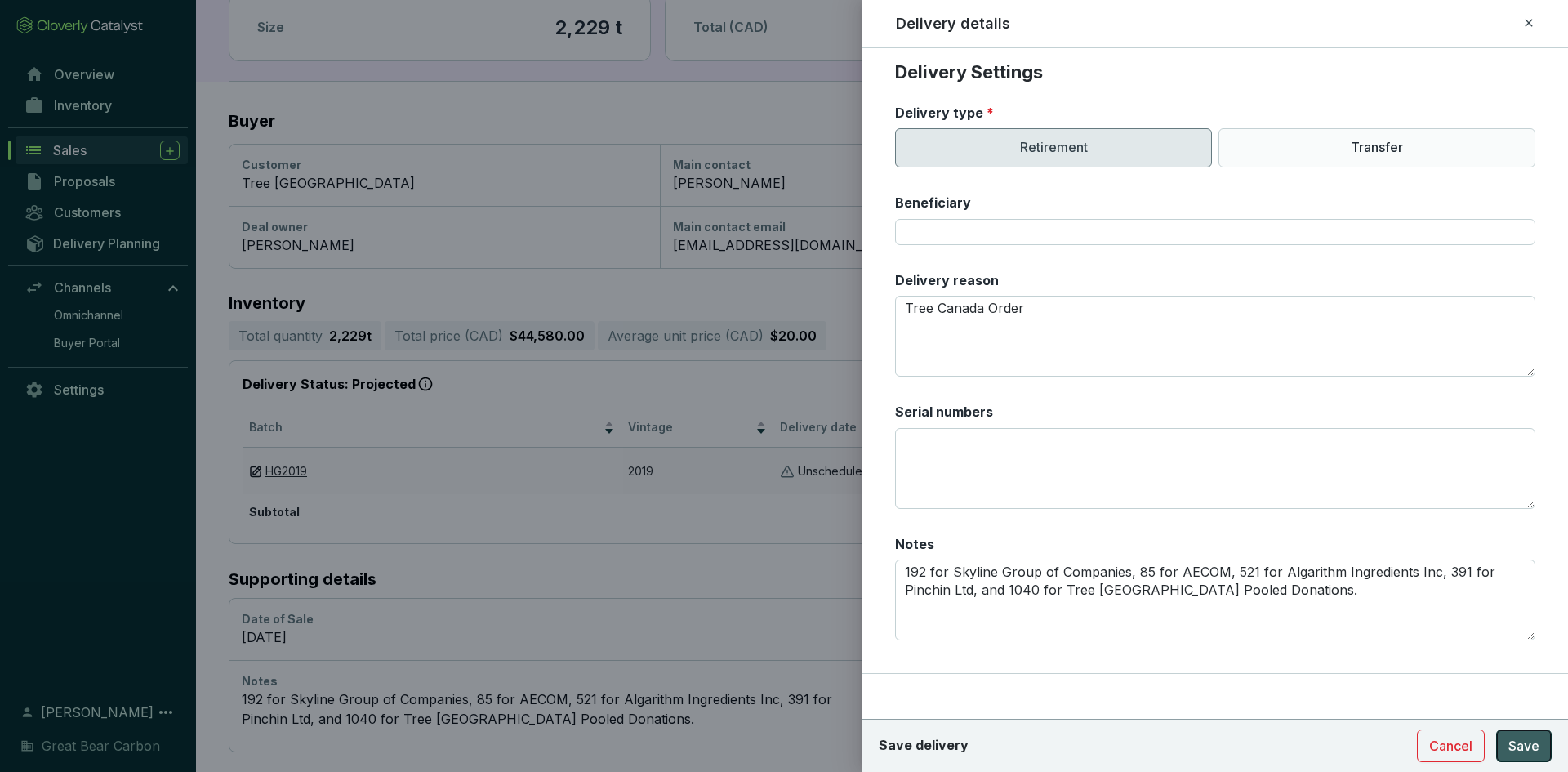
click at [1045, 542] on span "Save" at bounding box center [1524, 746] width 31 height 20
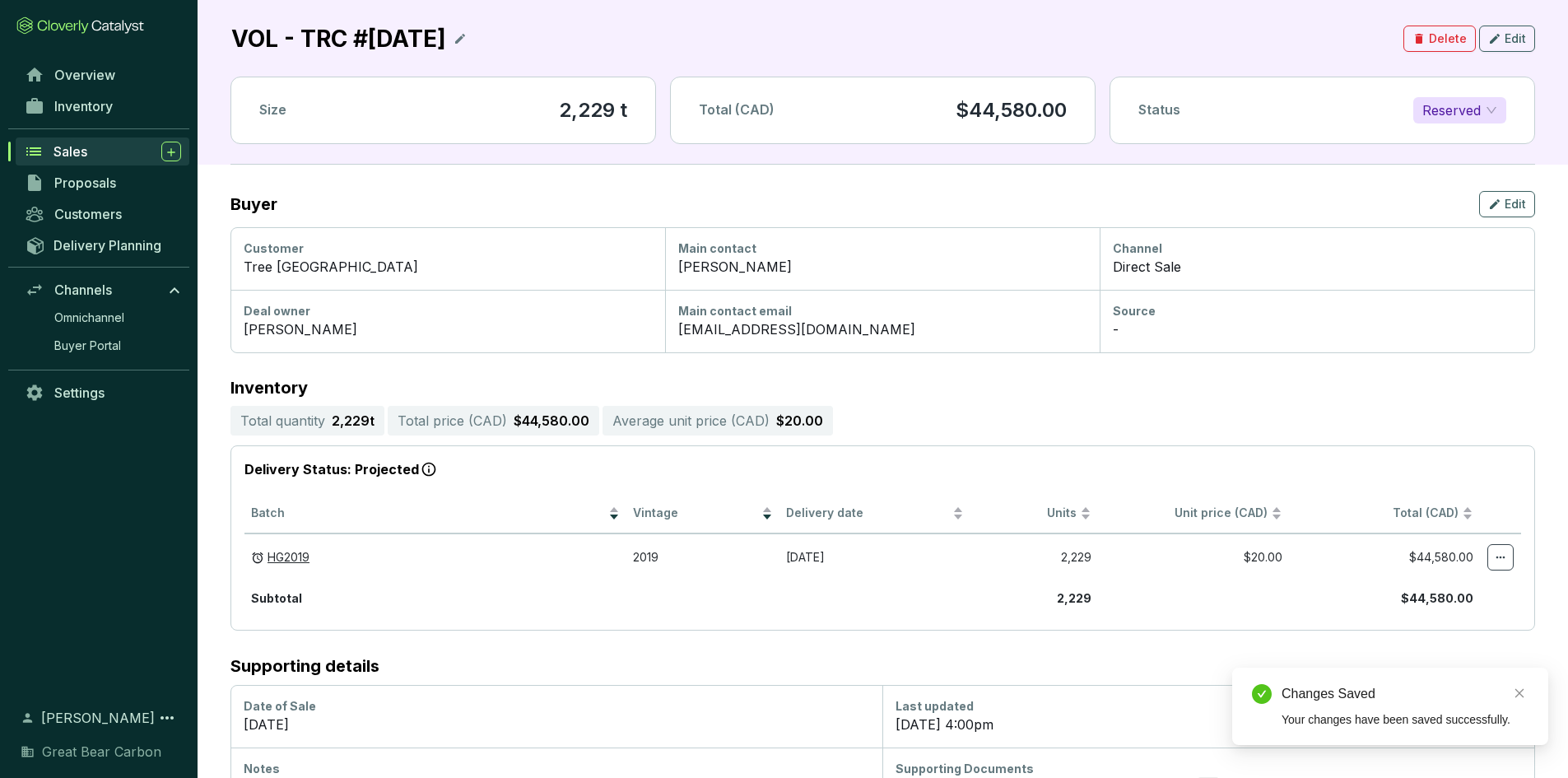
scroll to position [0, 0]
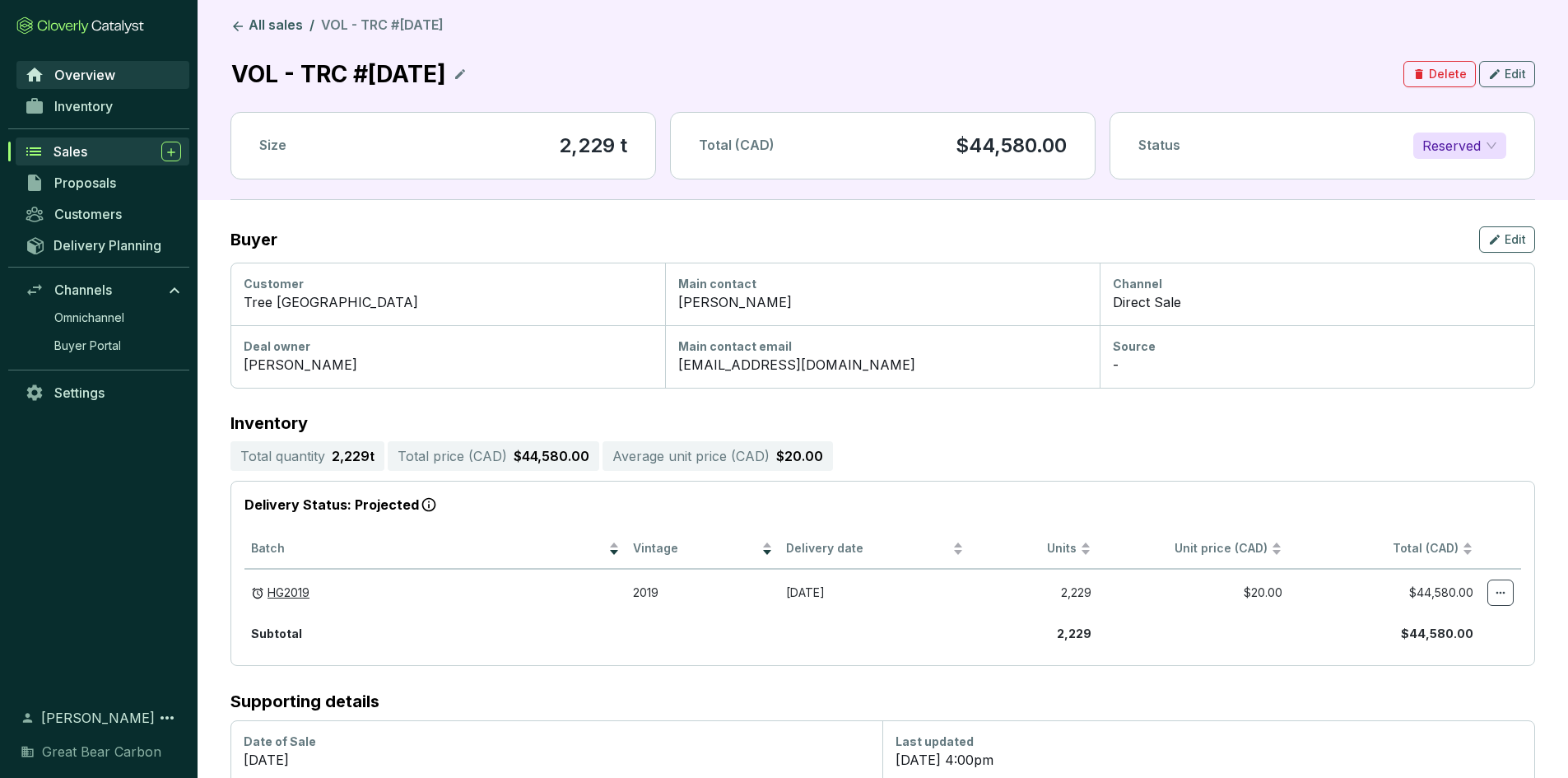
click at [112, 72] on span "Overview" at bounding box center [85, 75] width 61 height 16
